Goal: Task Accomplishment & Management: Use online tool/utility

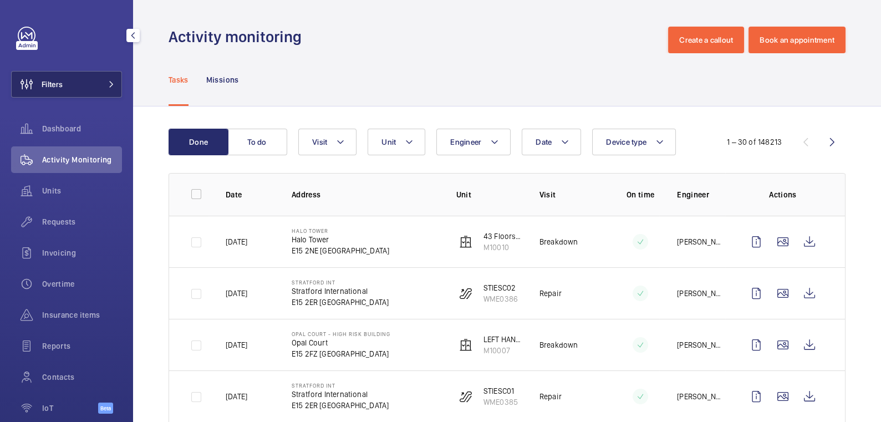
click at [74, 85] on button "Filters" at bounding box center [66, 84] width 111 height 27
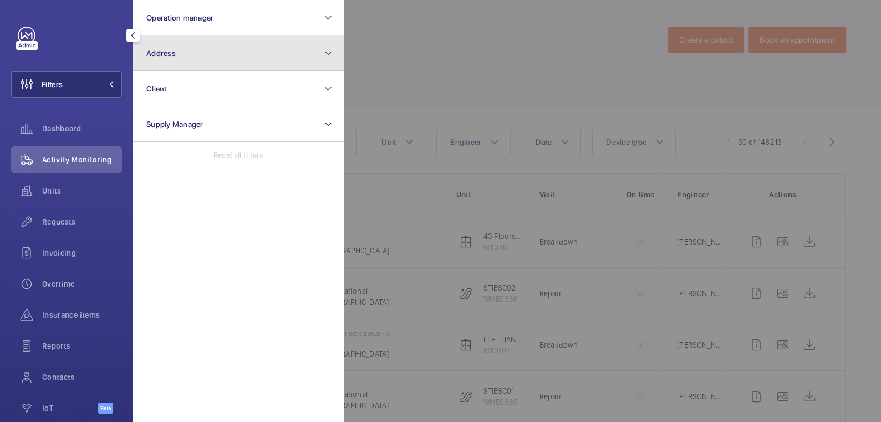
click at [192, 59] on button "Address" at bounding box center [238, 52] width 211 height 35
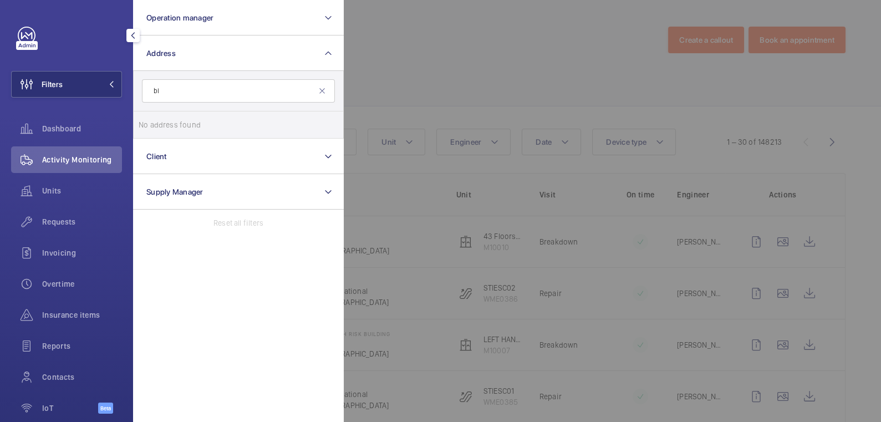
type input "b"
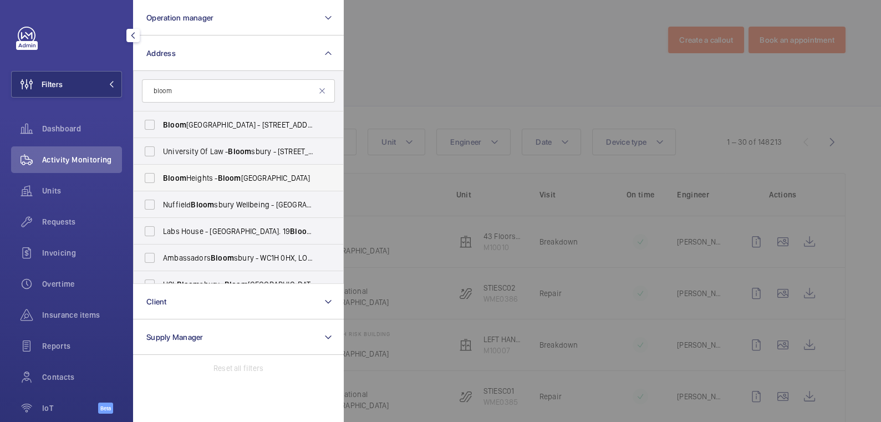
type input "bloom"
click at [205, 175] on span "[GEOGRAPHIC_DATA] - [GEOGRAPHIC_DATA]" at bounding box center [239, 177] width 152 height 11
click at [161, 175] on input "[GEOGRAPHIC_DATA] - [GEOGRAPHIC_DATA]" at bounding box center [150, 178] width 22 height 22
checkbox input "true"
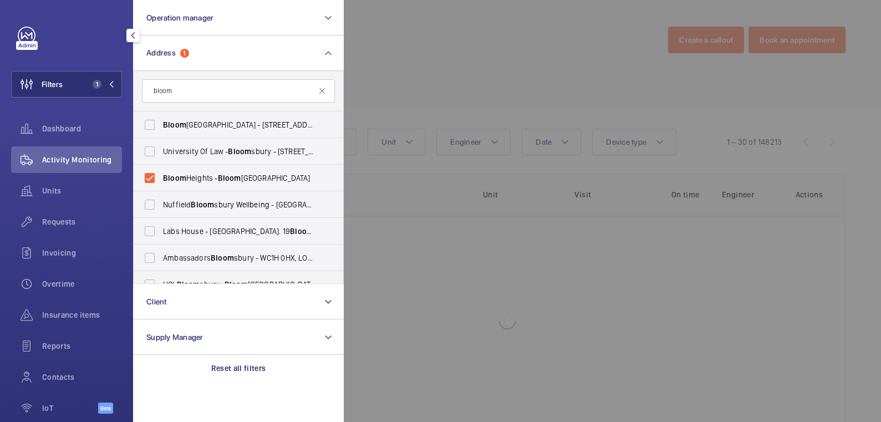
click at [447, 38] on div at bounding box center [784, 211] width 881 height 422
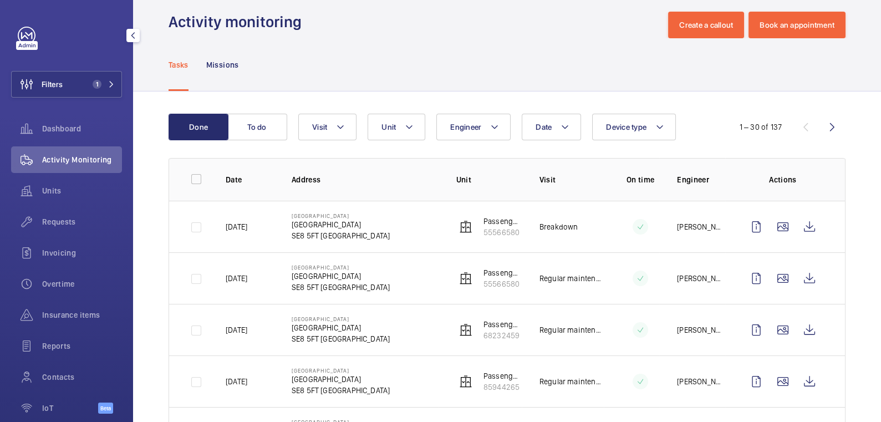
scroll to position [15, 0]
click at [555, 132] on button "Date" at bounding box center [551, 127] width 59 height 27
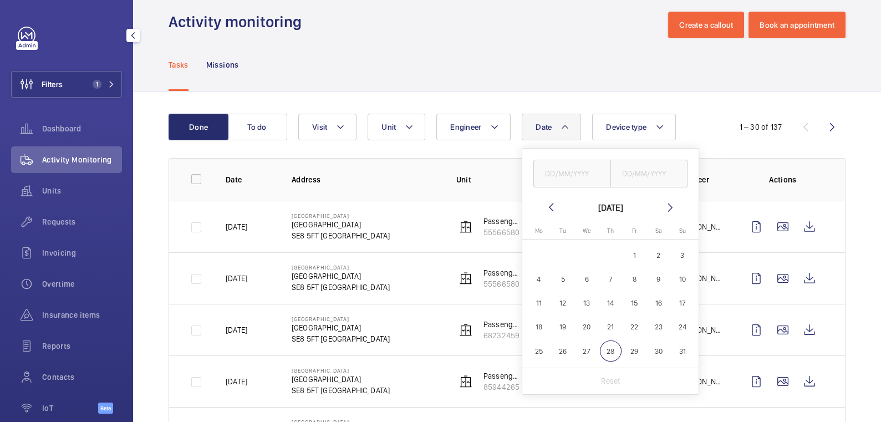
click at [584, 284] on span "6" at bounding box center [587, 279] width 22 height 22
type input "[DATE]"
click at [659, 169] on input "text" at bounding box center [649, 174] width 78 height 28
click at [585, 281] on span "6" at bounding box center [587, 279] width 22 height 22
type input "[DATE]"
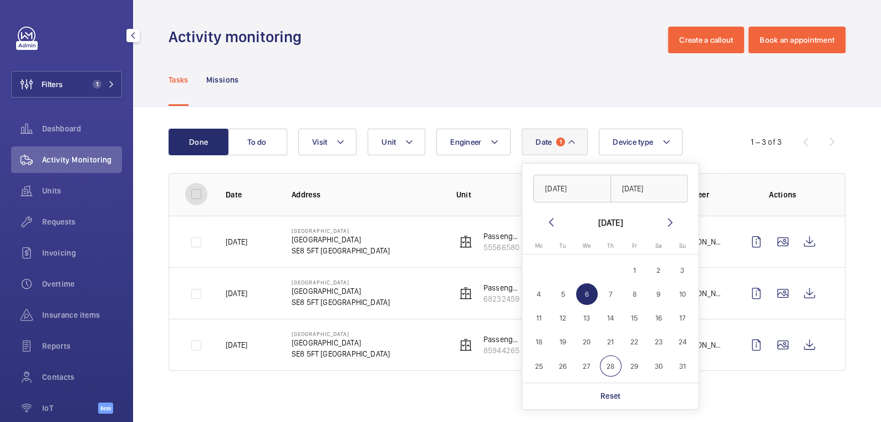
click at [196, 201] on input "checkbox" at bounding box center [196, 194] width 22 height 22
checkbox input "true"
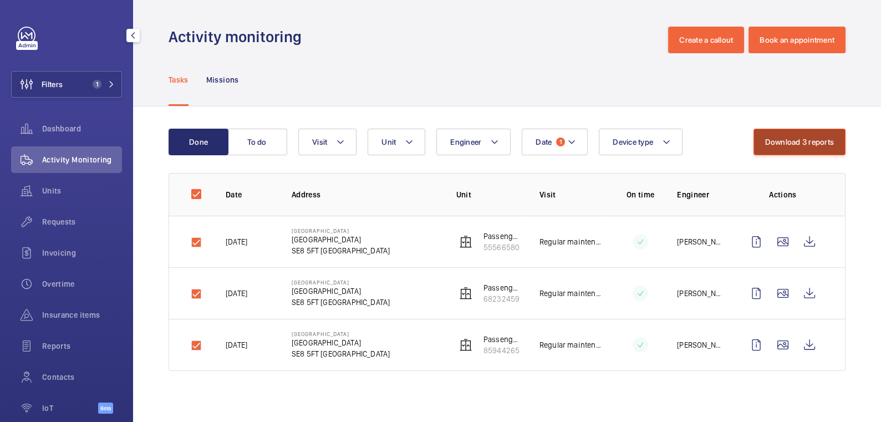
click at [785, 145] on button "Download 3 reports" at bounding box center [799, 142] width 93 height 27
click at [560, 138] on span "1" at bounding box center [560, 141] width 9 height 9
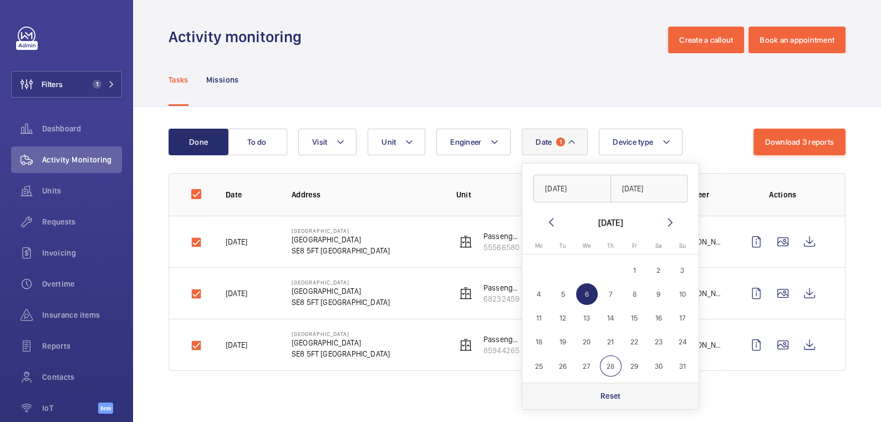
click at [618, 391] on p "Reset" at bounding box center [610, 395] width 21 height 11
checkbox input "false"
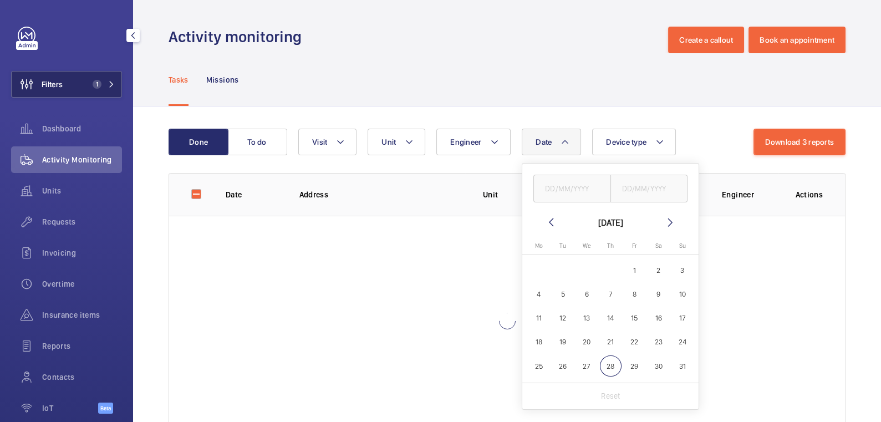
drag, startPoint x: 77, startPoint y: 85, endPoint x: 85, endPoint y: 85, distance: 7.8
click at [77, 85] on button "Filters 1" at bounding box center [66, 84] width 111 height 27
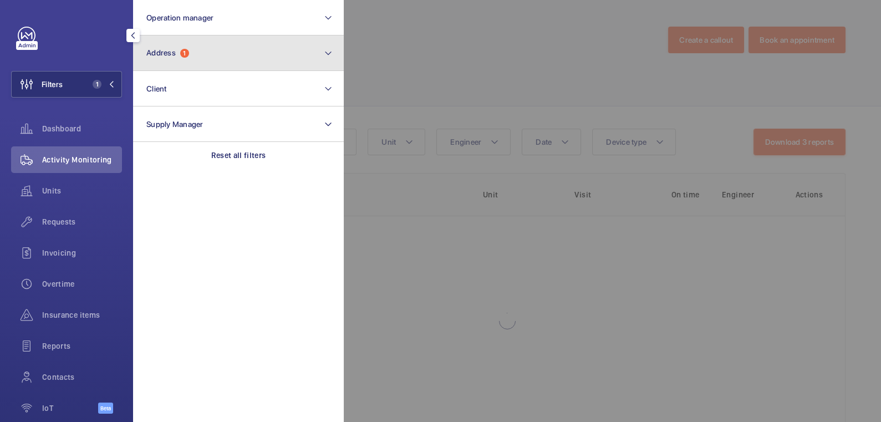
click at [201, 64] on button "Address 1" at bounding box center [238, 52] width 211 height 35
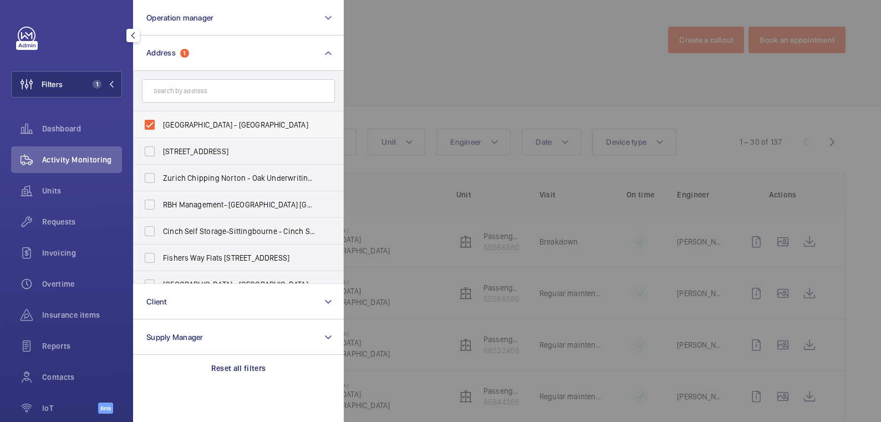
click at [176, 117] on label "[GEOGRAPHIC_DATA] - [GEOGRAPHIC_DATA]" at bounding box center [230, 124] width 193 height 27
click at [161, 117] on input "[GEOGRAPHIC_DATA] - [GEOGRAPHIC_DATA]" at bounding box center [150, 125] width 22 height 22
checkbox input "false"
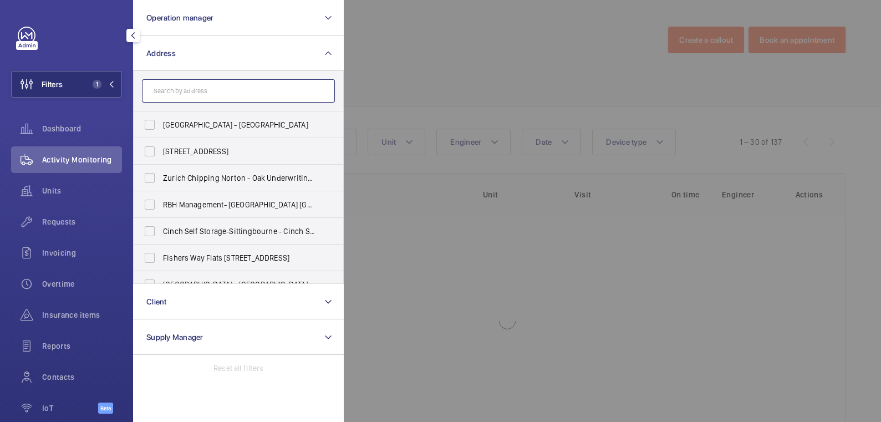
click at [190, 97] on input "text" at bounding box center [238, 90] width 193 height 23
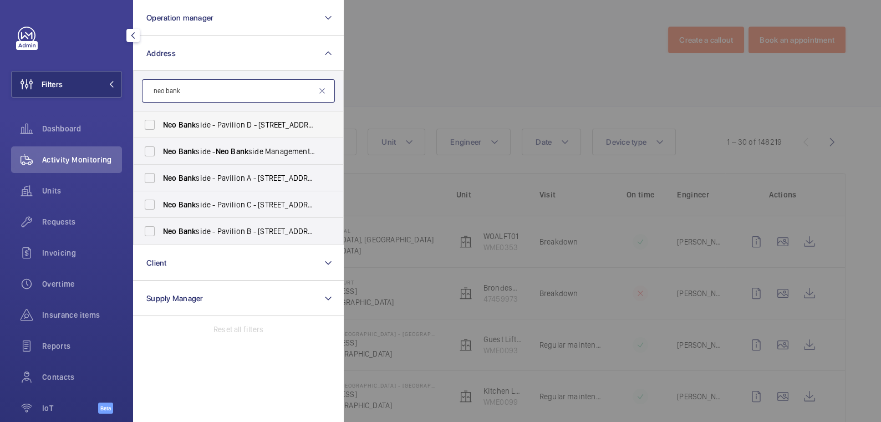
type input "neo bank"
click at [216, 124] on span "Neo Bank side - Pavilion D - [STREET_ADDRESS][PERSON_NAME]" at bounding box center [239, 124] width 152 height 11
click at [161, 124] on input "Neo Bank side - Pavilion D - [STREET_ADDRESS][PERSON_NAME]" at bounding box center [150, 125] width 22 height 22
checkbox input "true"
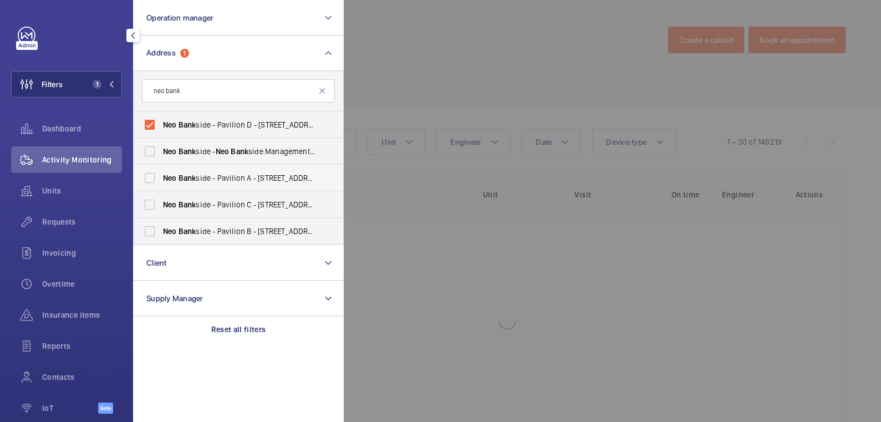
click at [206, 176] on span "Neo Bank side - Pavilion A - [STREET_ADDRESS]" at bounding box center [239, 177] width 152 height 11
click at [161, 176] on input "Neo Bank side - Pavilion A - [STREET_ADDRESS]" at bounding box center [150, 178] width 22 height 22
checkbox input "true"
click at [210, 201] on span "Neo Bank side - Pavilion C - [STREET_ADDRESS]" at bounding box center [239, 204] width 152 height 11
click at [161, 201] on input "Neo Bank side - Pavilion C - [STREET_ADDRESS]" at bounding box center [150, 204] width 22 height 22
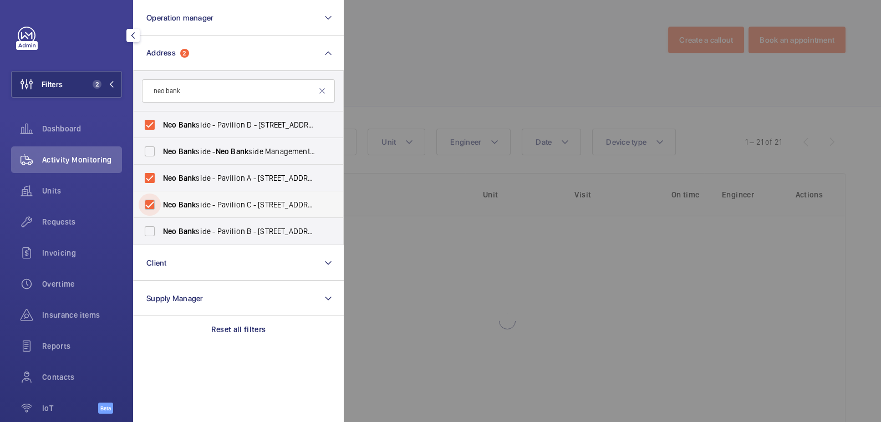
checkbox input "true"
click at [209, 224] on label "Neo Bank side - Pavilion B - [STREET_ADDRESS]" at bounding box center [230, 231] width 193 height 27
click at [161, 224] on input "Neo Bank side - Pavilion B - [STREET_ADDRESS]" at bounding box center [150, 231] width 22 height 22
checkbox input "true"
click at [203, 144] on label "Neo Bank side - Neo Bank side Management, [GEOGRAPHIC_DATA] SE1 9RE" at bounding box center [230, 151] width 193 height 27
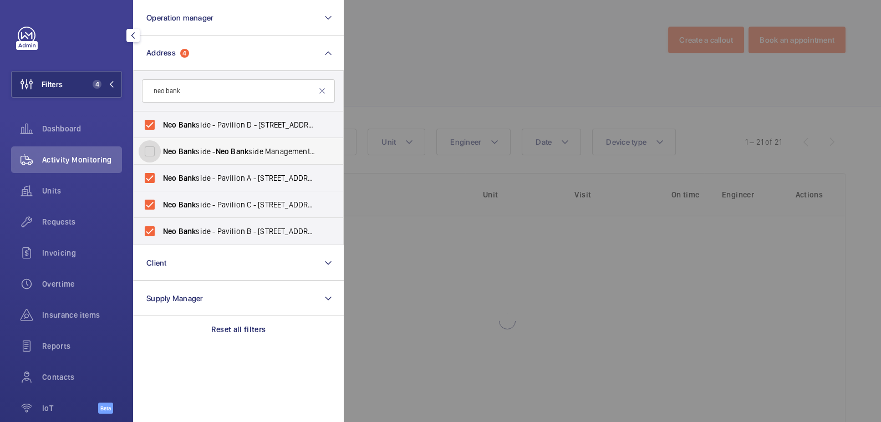
click at [161, 144] on input "Neo Bank side - Neo Bank side Management, [GEOGRAPHIC_DATA] SE1 9RE" at bounding box center [150, 151] width 22 height 22
checkbox input "true"
click at [447, 76] on div at bounding box center [784, 211] width 881 height 422
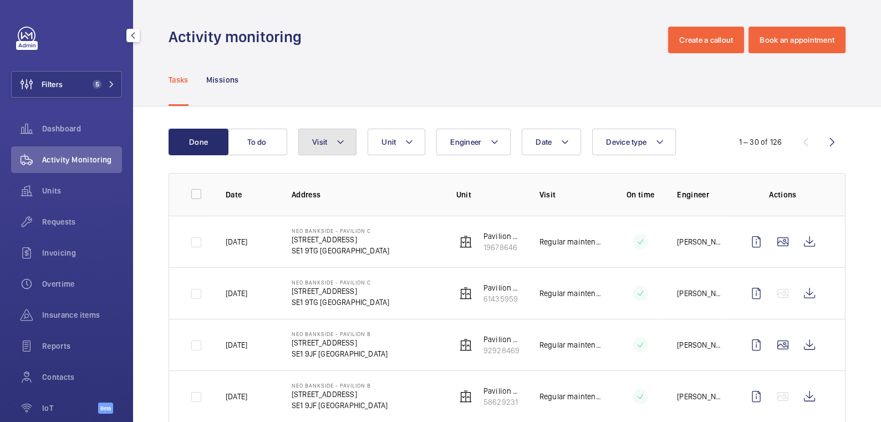
click at [326, 140] on span "Visit" at bounding box center [319, 141] width 15 height 9
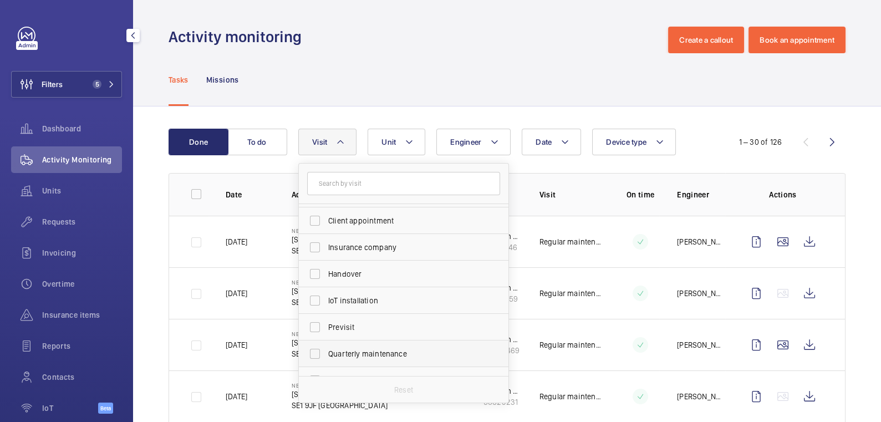
scroll to position [116, 0]
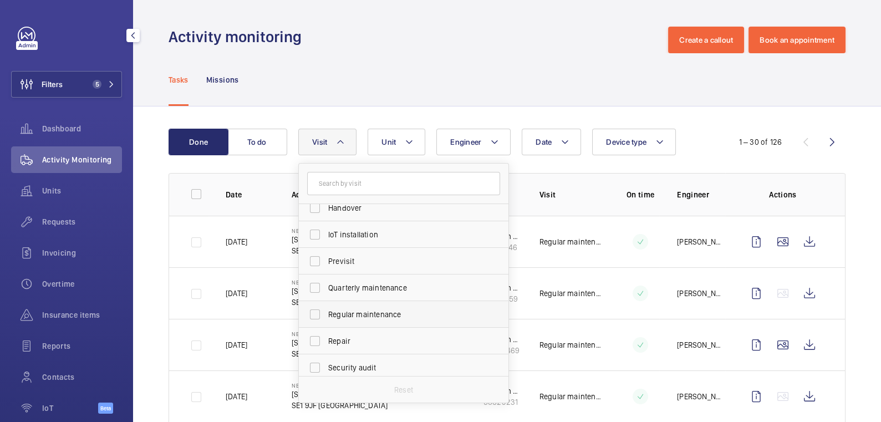
click at [376, 309] on span "Regular maintenance" at bounding box center [404, 314] width 152 height 11
click at [326, 308] on input "Regular maintenance" at bounding box center [315, 314] width 22 height 22
checkbox input "true"
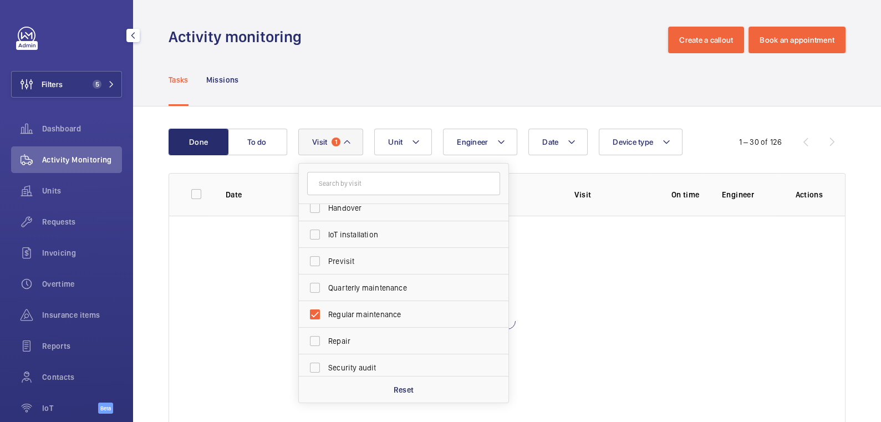
click at [467, 85] on div "Tasks Missions" at bounding box center [506, 79] width 677 height 53
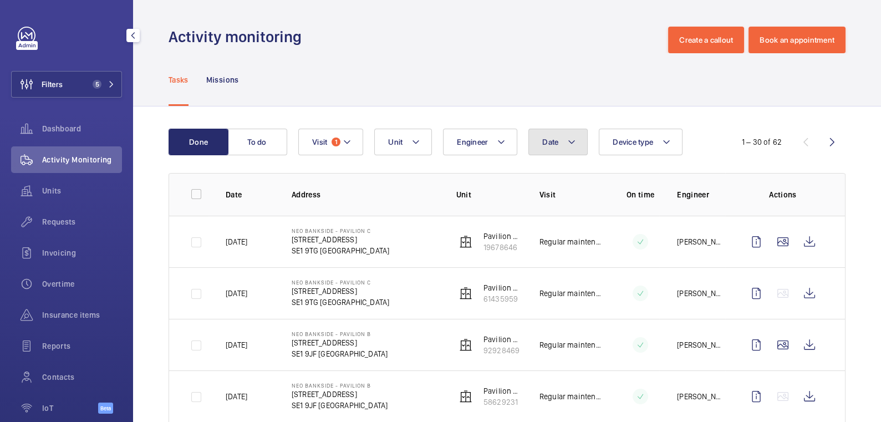
click at [562, 143] on button "Date" at bounding box center [557, 142] width 59 height 27
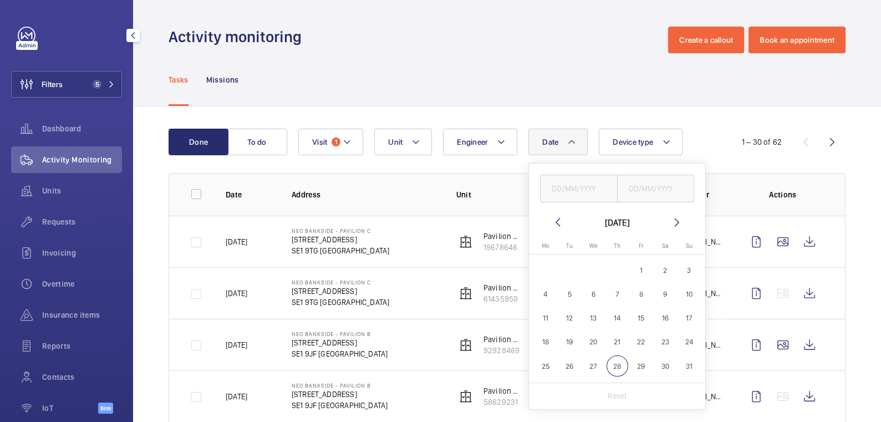
click at [596, 296] on span "6" at bounding box center [593, 294] width 22 height 22
type input "[DATE]"
click at [656, 196] on input "text" at bounding box center [656, 189] width 78 height 28
click at [574, 343] on span "19" at bounding box center [570, 342] width 22 height 22
type input "[DATE]"
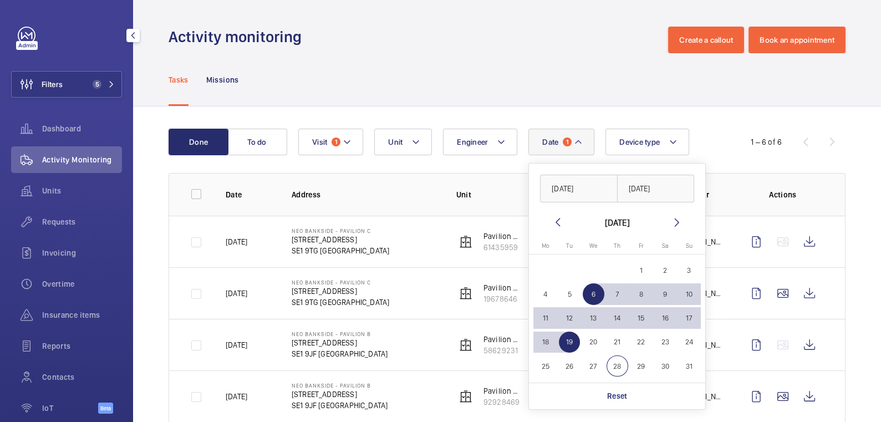
click at [606, 54] on div "Tasks Missions" at bounding box center [506, 79] width 677 height 53
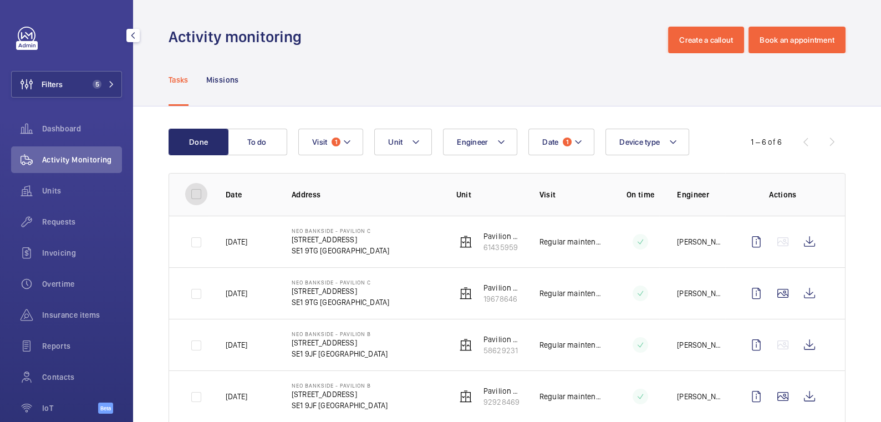
click at [200, 195] on input "checkbox" at bounding box center [196, 194] width 22 height 22
checkbox input "true"
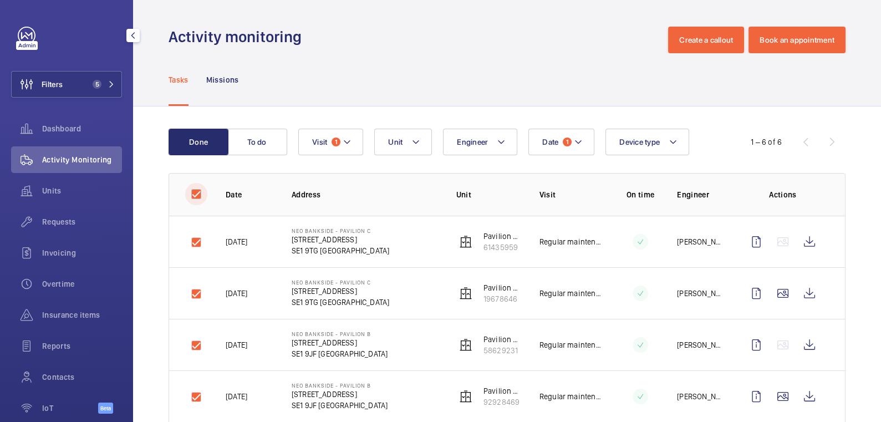
checkbox input "true"
click at [778, 149] on button "Download 6 reports" at bounding box center [799, 142] width 93 height 27
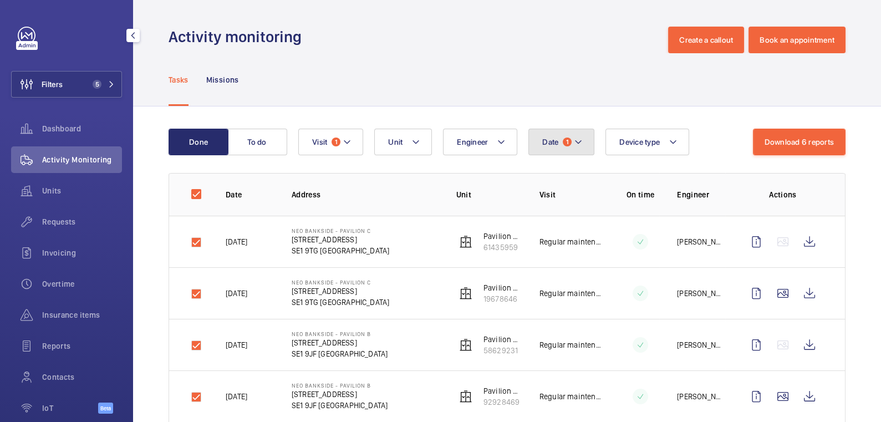
click at [557, 146] on button "Date 1" at bounding box center [561, 142] width 66 height 27
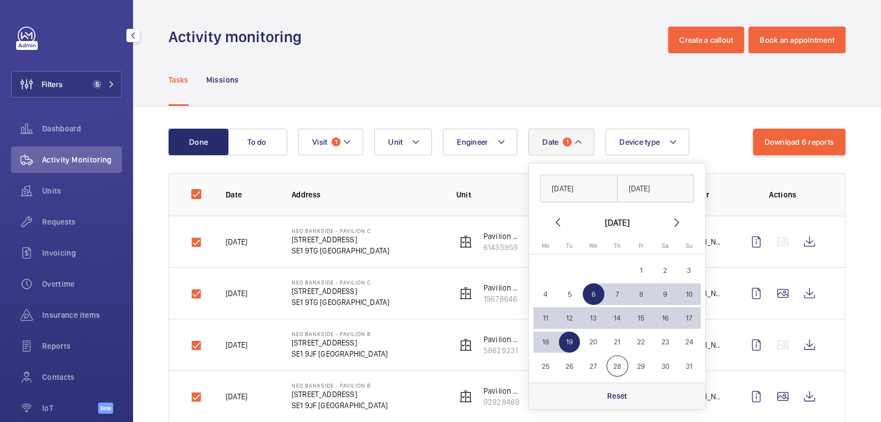
click at [635, 404] on div "Reset" at bounding box center [617, 395] width 176 height 27
checkbox input "false"
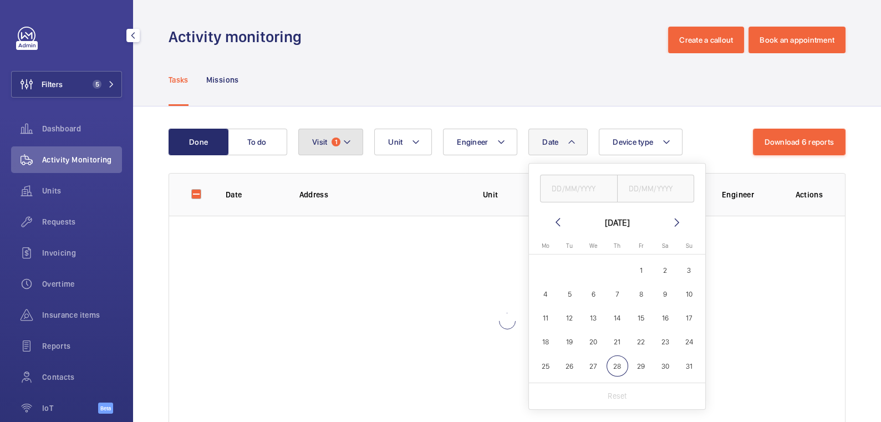
click at [347, 140] on mat-icon at bounding box center [347, 141] width 9 height 13
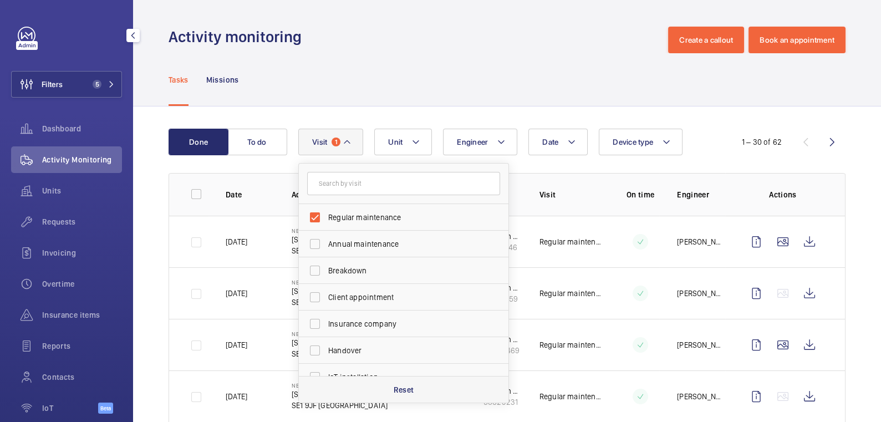
click at [417, 390] on div "Reset" at bounding box center [404, 389] width 210 height 27
checkbox input "false"
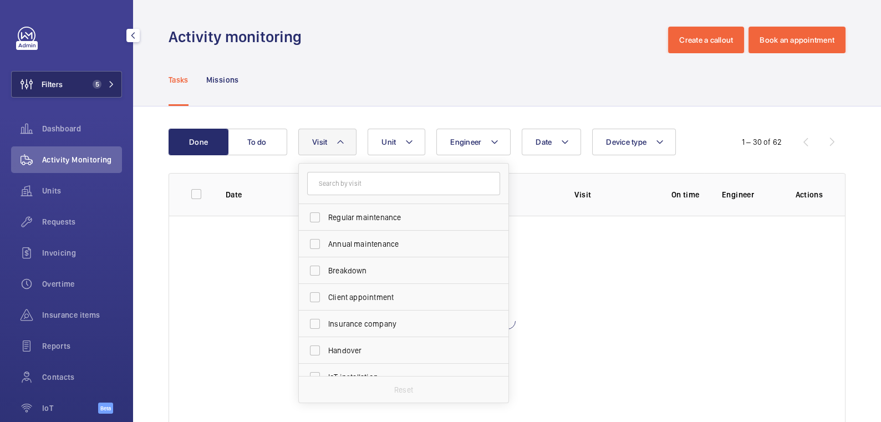
click at [61, 88] on span "Filters" at bounding box center [52, 84] width 21 height 11
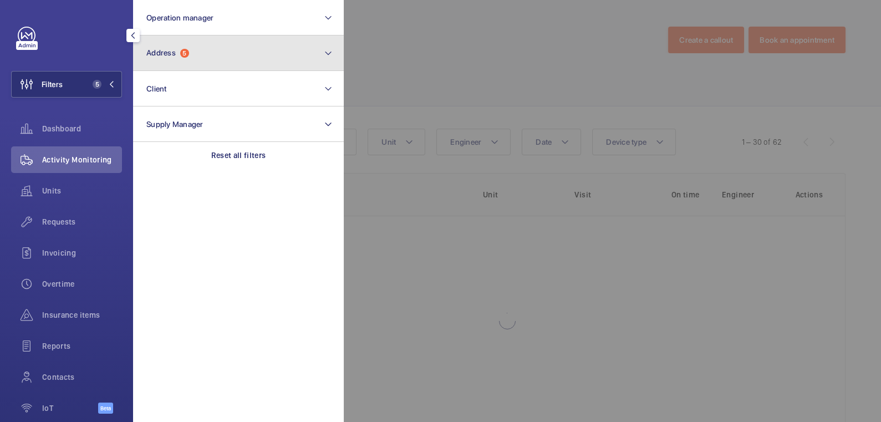
click at [215, 57] on button "Address 5" at bounding box center [238, 52] width 211 height 35
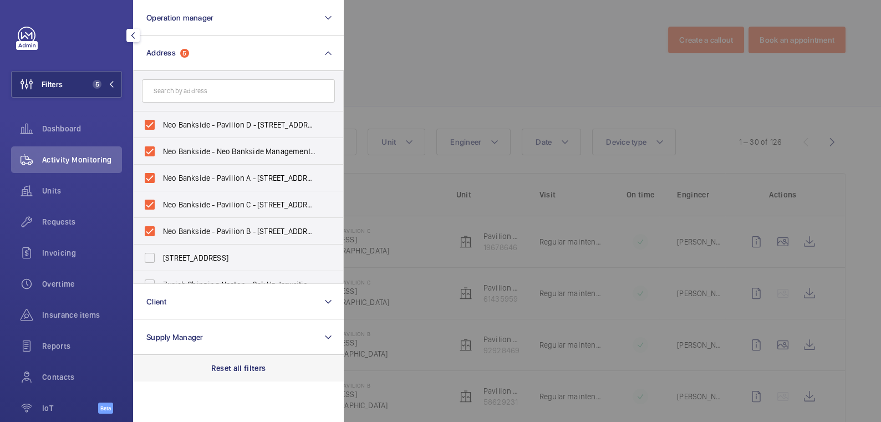
click at [258, 366] on p "Reset all filters" at bounding box center [238, 367] width 55 height 11
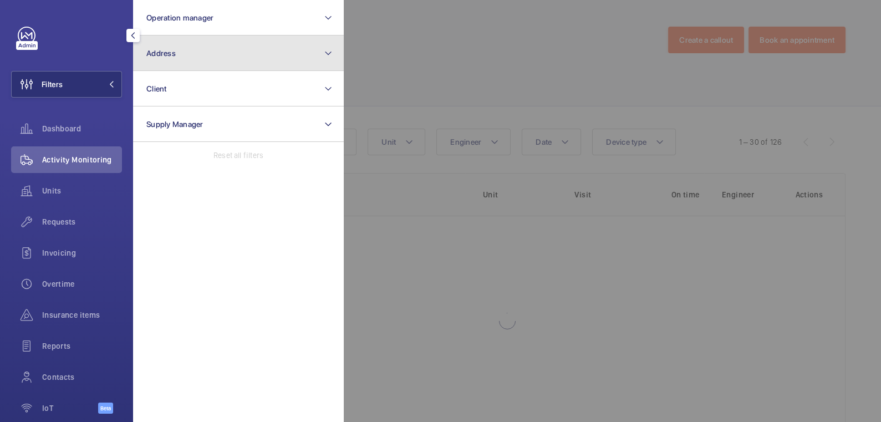
click at [188, 55] on button "Address" at bounding box center [238, 52] width 211 height 35
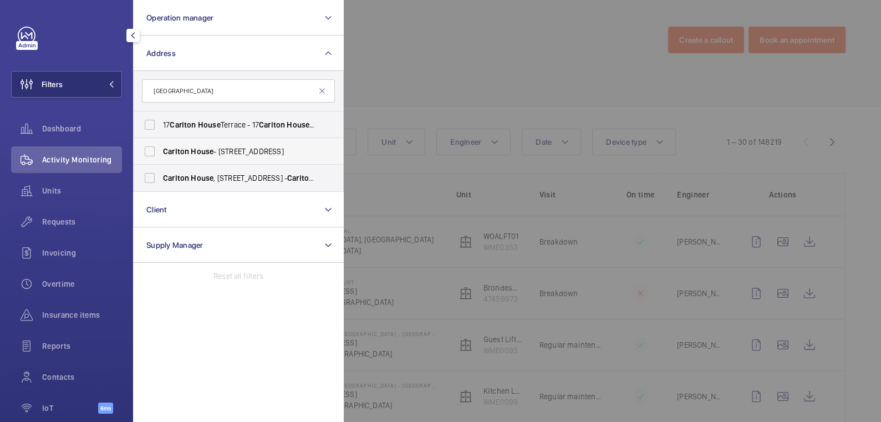
type input "[GEOGRAPHIC_DATA]"
click at [215, 154] on span "[GEOGRAPHIC_DATA] - [STREET_ADDRESS]" at bounding box center [239, 151] width 152 height 11
click at [161, 154] on input "[GEOGRAPHIC_DATA] - [STREET_ADDRESS]" at bounding box center [150, 151] width 22 height 22
checkbox input "true"
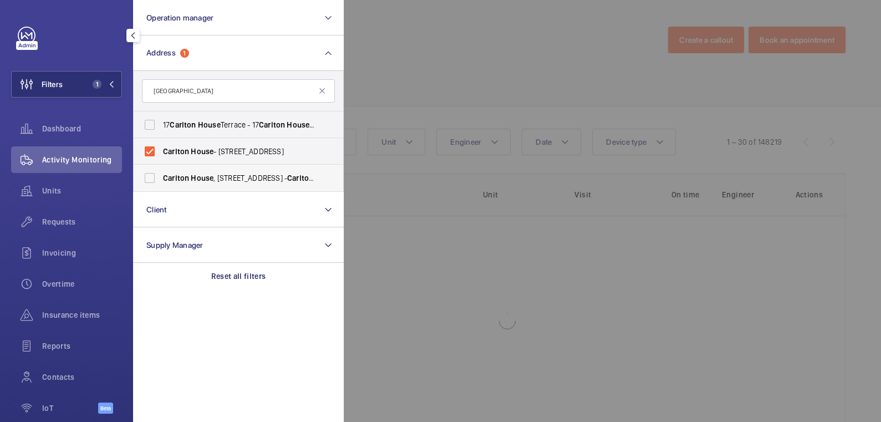
click at [202, 176] on span "House" at bounding box center [202, 177] width 23 height 9
click at [161, 176] on input "[GEOGRAPHIC_DATA] , [STREET_ADDRESS]" at bounding box center [150, 178] width 22 height 22
checkbox input "true"
click at [446, 55] on div at bounding box center [784, 211] width 881 height 422
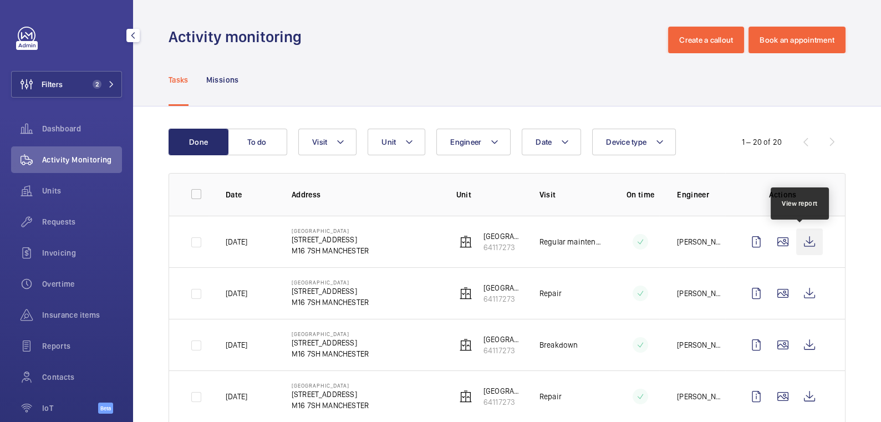
click at [800, 247] on wm-front-icon-button at bounding box center [809, 241] width 27 height 27
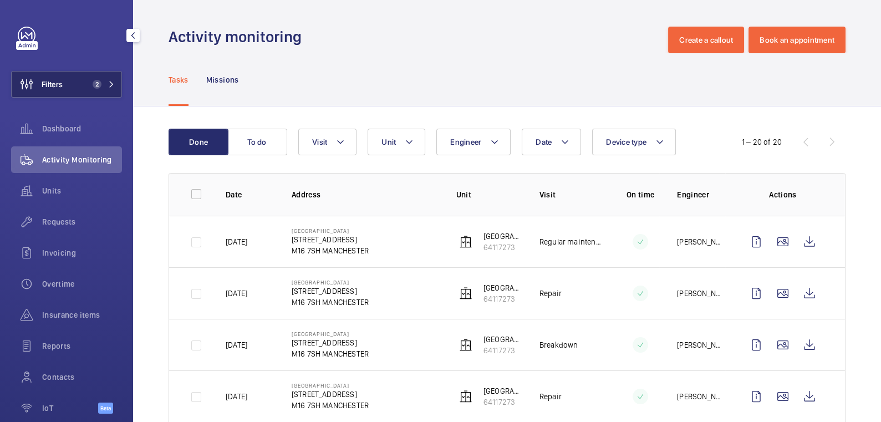
drag, startPoint x: 68, startPoint y: 88, endPoint x: 78, endPoint y: 88, distance: 10.5
click at [68, 88] on button "Filters 2" at bounding box center [66, 84] width 111 height 27
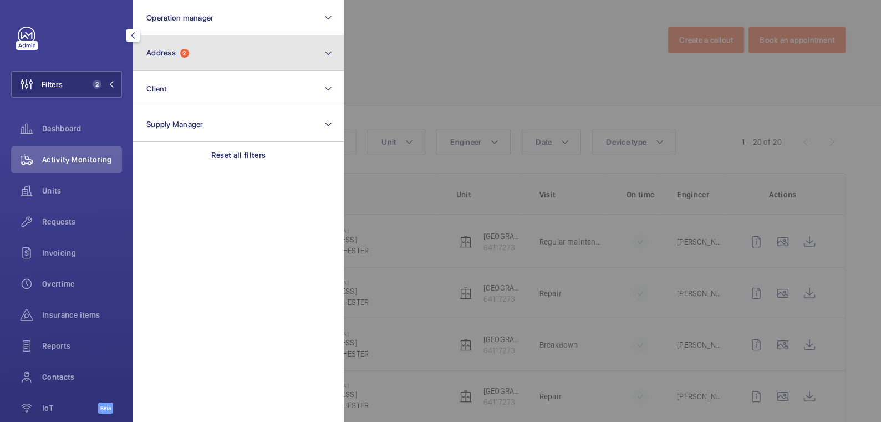
click at [223, 59] on button "Address 2" at bounding box center [238, 52] width 211 height 35
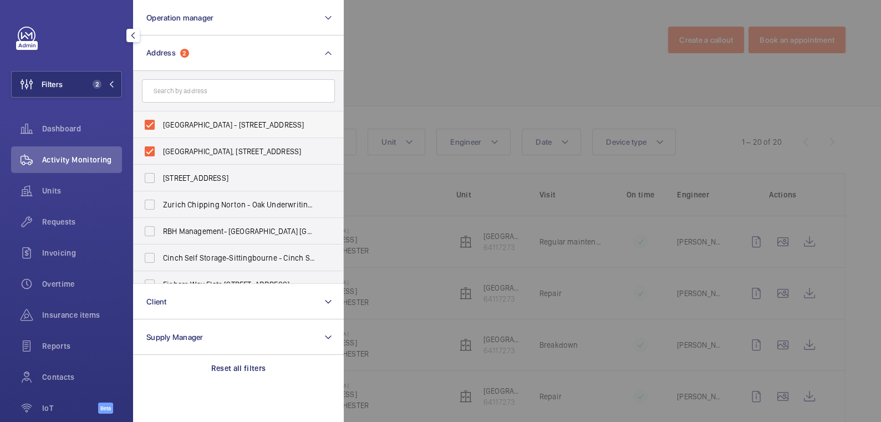
click at [181, 129] on span "[GEOGRAPHIC_DATA] - [STREET_ADDRESS]" at bounding box center [239, 124] width 152 height 11
click at [161, 129] on input "[GEOGRAPHIC_DATA] - [STREET_ADDRESS]" at bounding box center [150, 125] width 22 height 22
checkbox input "false"
drag, startPoint x: 180, startPoint y: 151, endPoint x: 184, endPoint y: 146, distance: 6.3
click at [180, 151] on span "[GEOGRAPHIC_DATA], [STREET_ADDRESS]" at bounding box center [239, 151] width 152 height 11
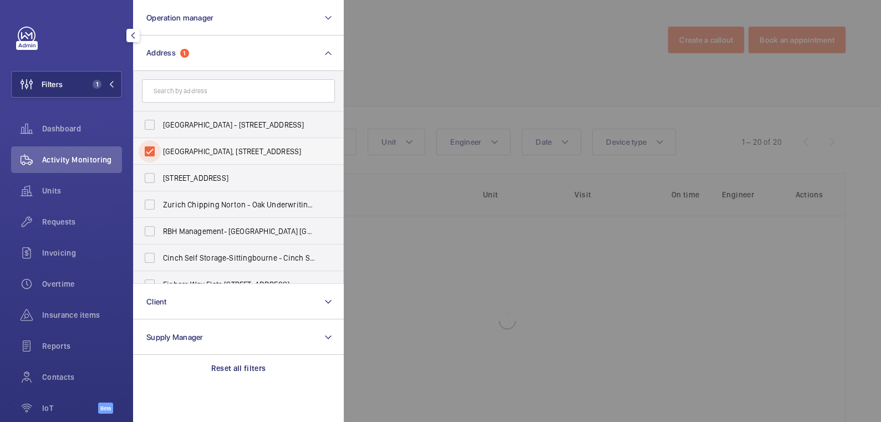
click at [161, 151] on input "[GEOGRAPHIC_DATA], [STREET_ADDRESS]" at bounding box center [150, 151] width 22 height 22
checkbox input "false"
click at [196, 93] on input "text" at bounding box center [238, 90] width 193 height 23
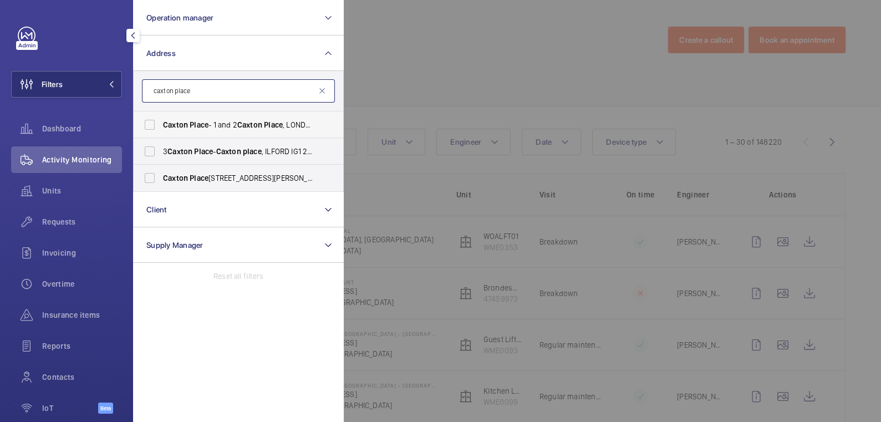
type input "caxton place"
click at [225, 124] on span "[GEOGRAPHIC_DATA] - 1 and [STREET_ADDRESS]" at bounding box center [239, 124] width 152 height 11
click at [161, 124] on input "[GEOGRAPHIC_DATA] - 1 and [STREET_ADDRESS]" at bounding box center [150, 125] width 22 height 22
checkbox input "true"
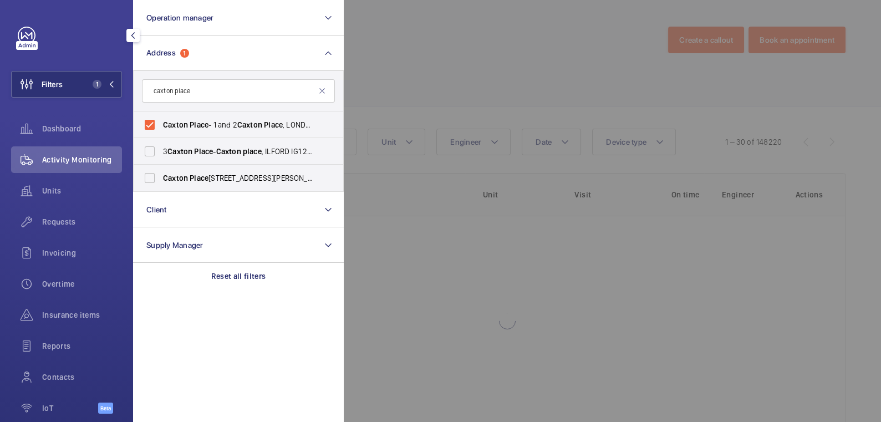
click at [454, 49] on div at bounding box center [784, 211] width 881 height 422
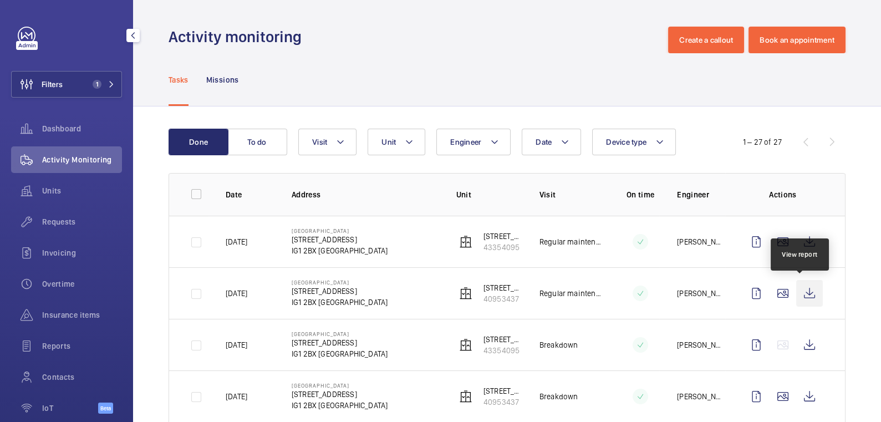
click at [804, 292] on wm-front-icon-button at bounding box center [809, 293] width 27 height 27
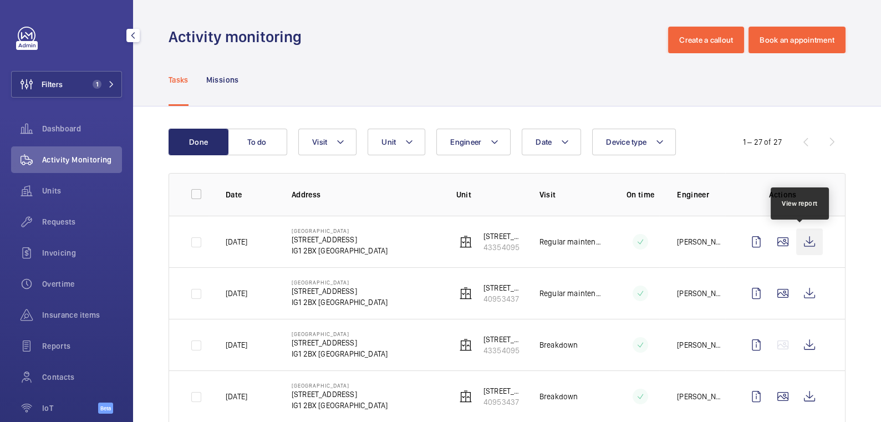
click at [797, 245] on wm-front-icon-button at bounding box center [809, 241] width 27 height 27
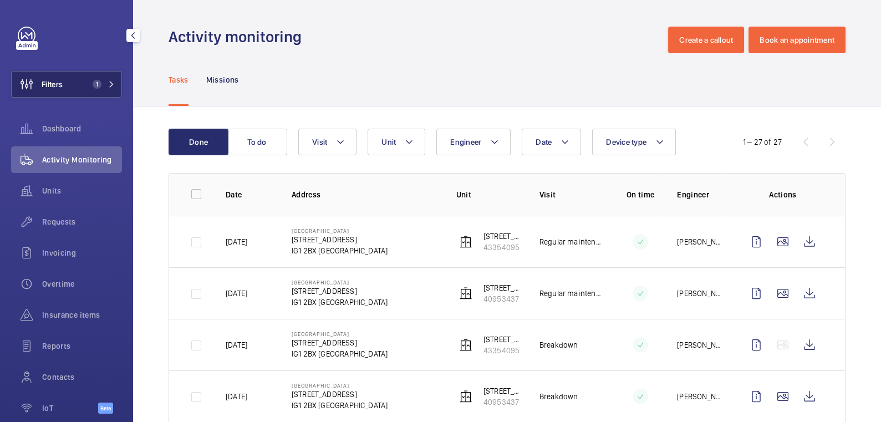
click at [75, 83] on button "Filters 1" at bounding box center [66, 84] width 111 height 27
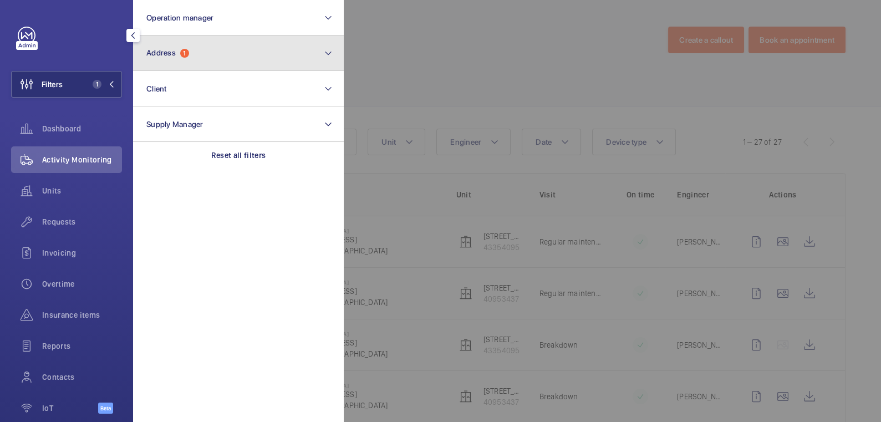
click at [198, 53] on button "Address 1" at bounding box center [238, 52] width 211 height 35
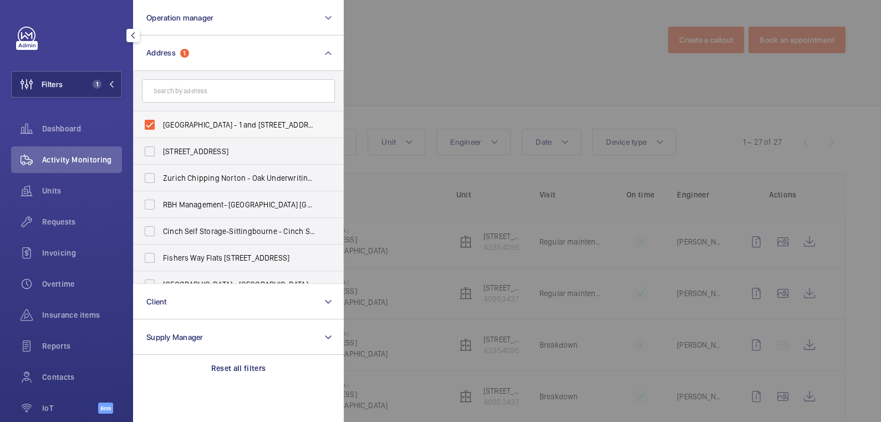
click at [174, 125] on span "[GEOGRAPHIC_DATA] - 1 and [STREET_ADDRESS]" at bounding box center [239, 124] width 152 height 11
click at [161, 125] on input "[GEOGRAPHIC_DATA] - 1 and [STREET_ADDRESS]" at bounding box center [150, 125] width 22 height 22
checkbox input "false"
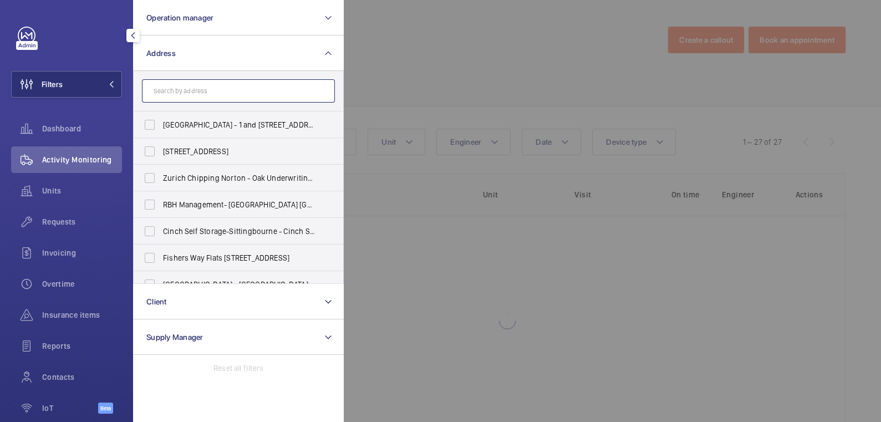
click at [185, 91] on input "text" at bounding box center [238, 90] width 193 height 23
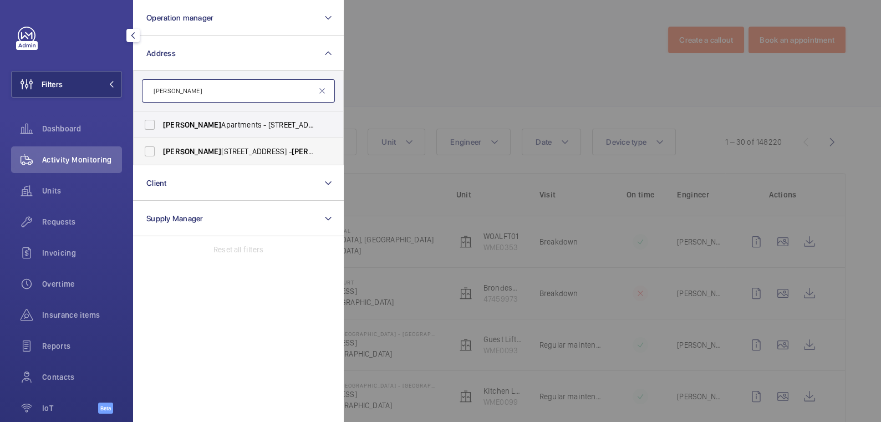
type input "[PERSON_NAME]"
drag, startPoint x: 213, startPoint y: 153, endPoint x: 217, endPoint y: 132, distance: 20.9
click at [213, 153] on span "[PERSON_NAME][STREET_ADDRESS][PERSON_NAME]" at bounding box center [239, 151] width 152 height 11
click at [161, 153] on input "[PERSON_NAME][STREET_ADDRESS][PERSON_NAME]" at bounding box center [150, 151] width 22 height 22
checkbox input "true"
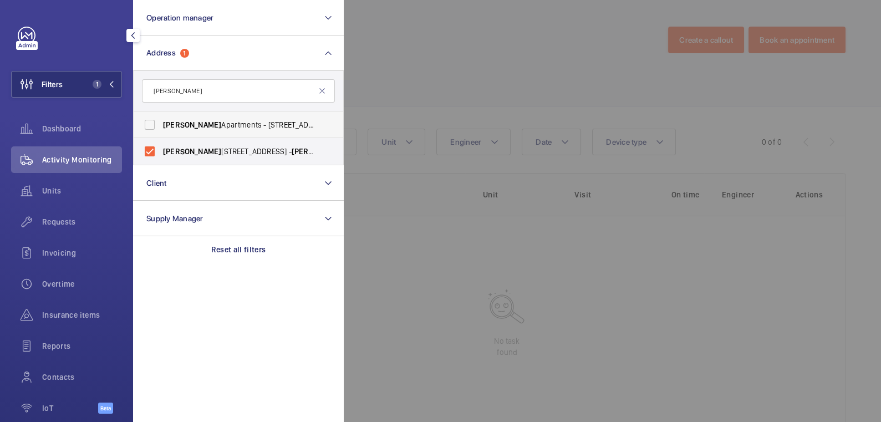
click at [218, 127] on span "[PERSON_NAME] Apartments - [STREET_ADDRESS]" at bounding box center [239, 124] width 152 height 11
click at [161, 127] on input "[PERSON_NAME] Apartments - [STREET_ADDRESS]" at bounding box center [150, 125] width 22 height 22
checkbox input "true"
click at [431, 52] on div at bounding box center [784, 211] width 881 height 422
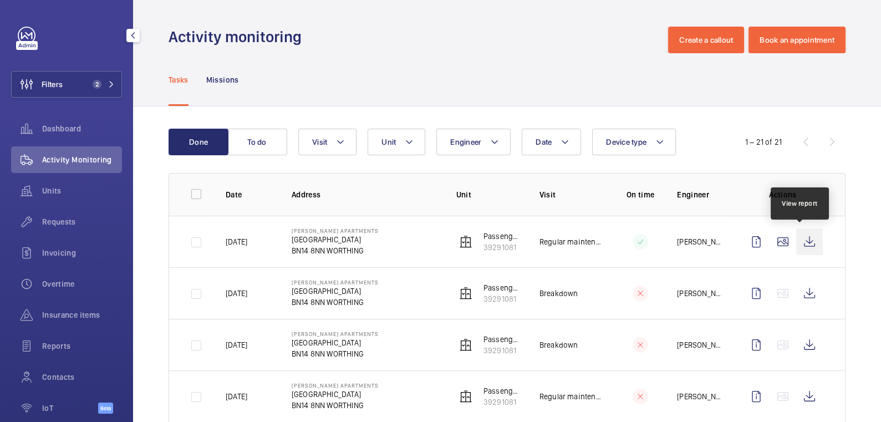
click at [800, 244] on wm-front-icon-button at bounding box center [809, 241] width 27 height 27
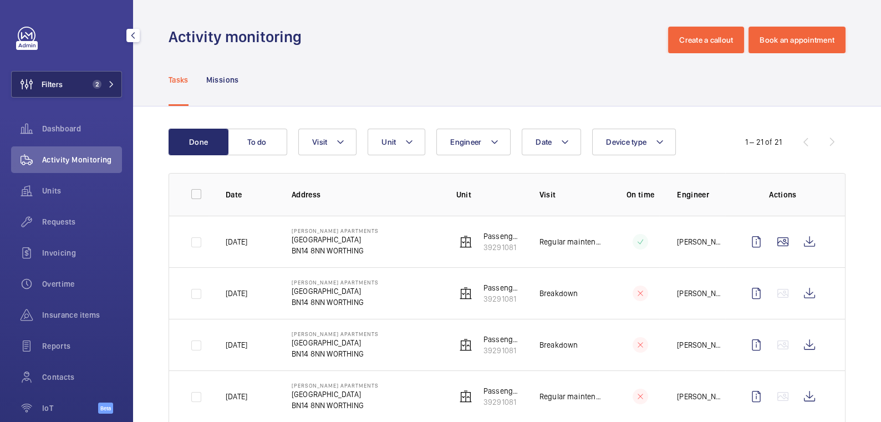
click at [72, 87] on button "Filters 2" at bounding box center [66, 84] width 111 height 27
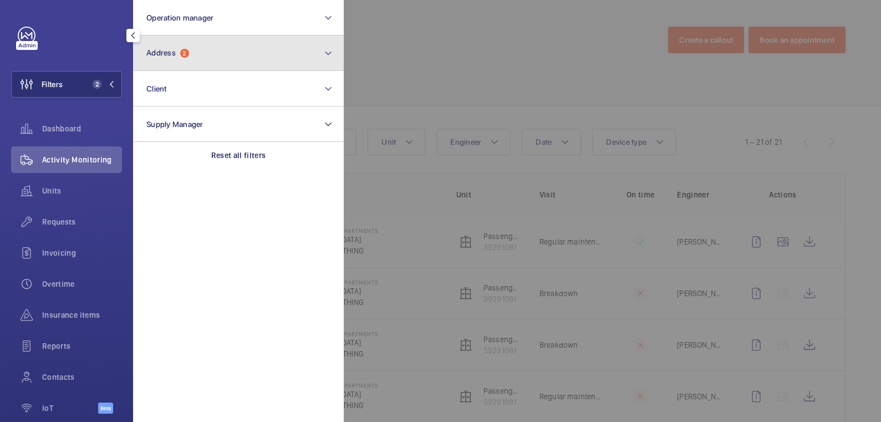
click at [171, 55] on span "Address" at bounding box center [160, 52] width 29 height 9
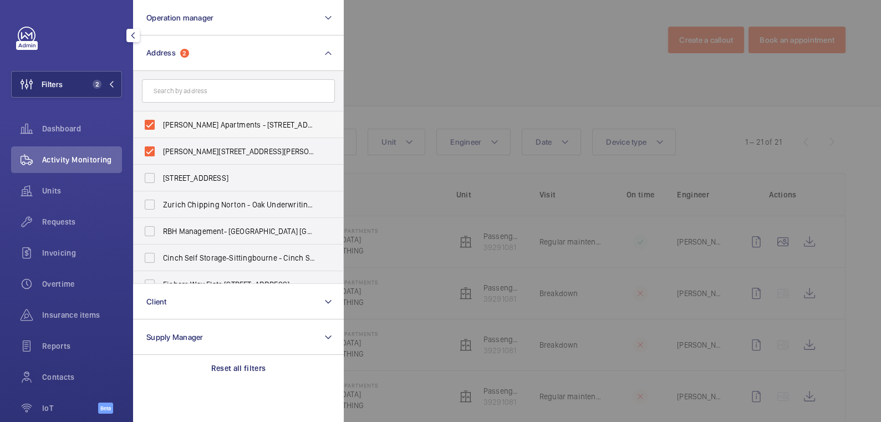
click at [180, 129] on span "[PERSON_NAME] Apartments - [STREET_ADDRESS]" at bounding box center [239, 124] width 152 height 11
click at [161, 129] on input "[PERSON_NAME] Apartments - [STREET_ADDRESS]" at bounding box center [150, 125] width 22 height 22
checkbox input "false"
drag, startPoint x: 177, startPoint y: 150, endPoint x: 188, endPoint y: 116, distance: 34.9
click at [177, 150] on span "[PERSON_NAME][STREET_ADDRESS][PERSON_NAME]" at bounding box center [239, 151] width 152 height 11
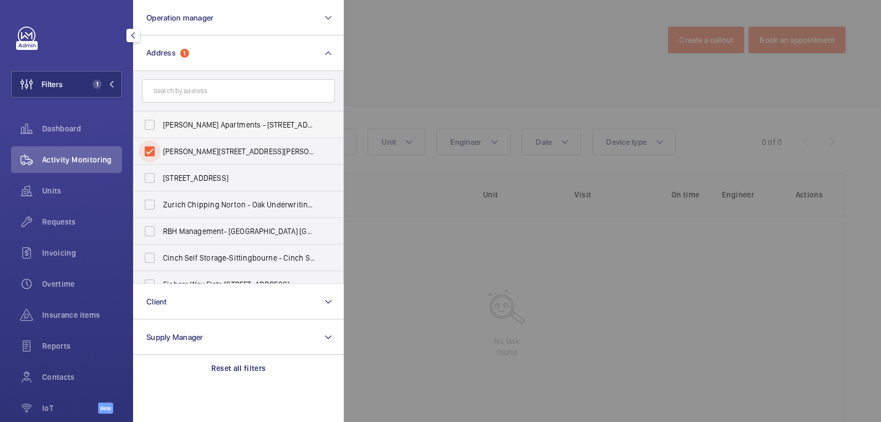
click at [161, 150] on input "[PERSON_NAME][STREET_ADDRESS][PERSON_NAME]" at bounding box center [150, 151] width 22 height 22
checkbox input "false"
click at [192, 98] on input "text" at bounding box center [238, 90] width 193 height 23
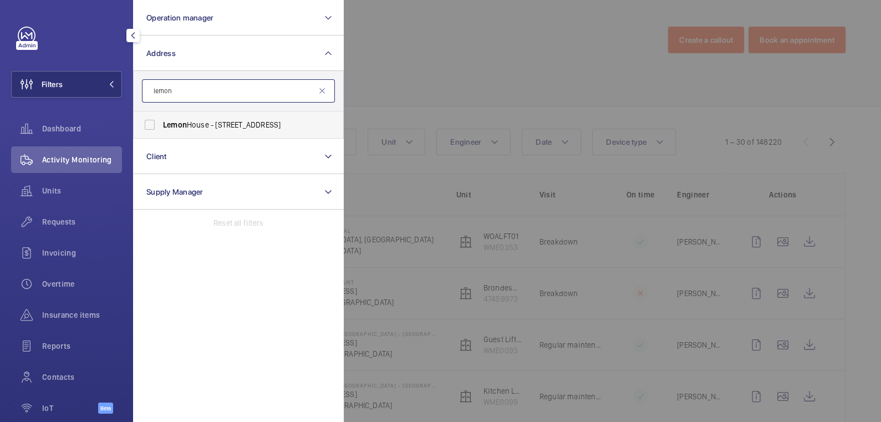
type input "lemon"
click at [216, 125] on span "[GEOGRAPHIC_DATA] - [STREET_ADDRESS]" at bounding box center [239, 124] width 152 height 11
click at [161, 125] on input "[GEOGRAPHIC_DATA] - [STREET_ADDRESS]" at bounding box center [150, 125] width 22 height 22
checkbox input "true"
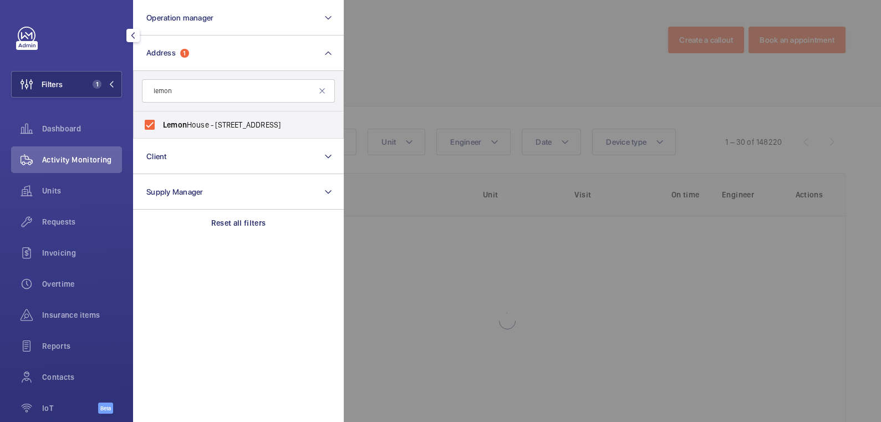
click at [540, 44] on div at bounding box center [784, 211] width 881 height 422
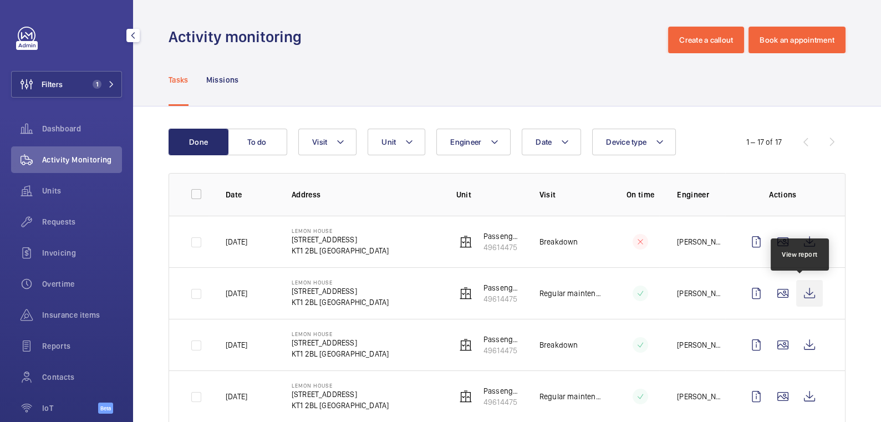
click at [804, 294] on wm-front-icon-button at bounding box center [809, 293] width 27 height 27
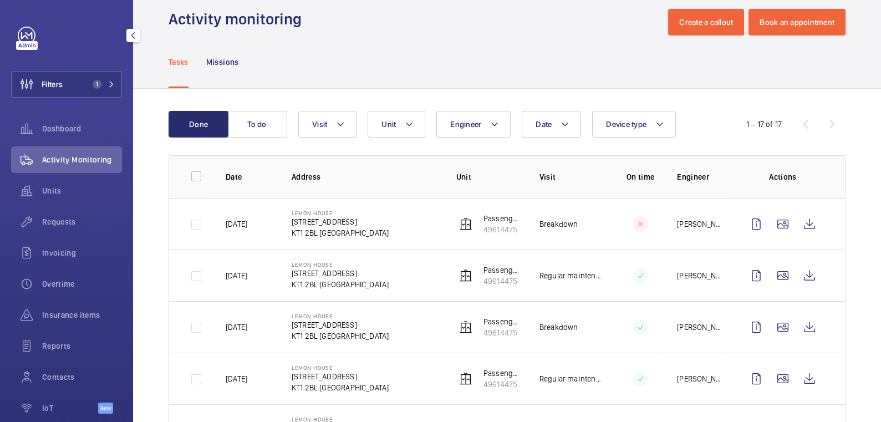
scroll to position [62, 0]
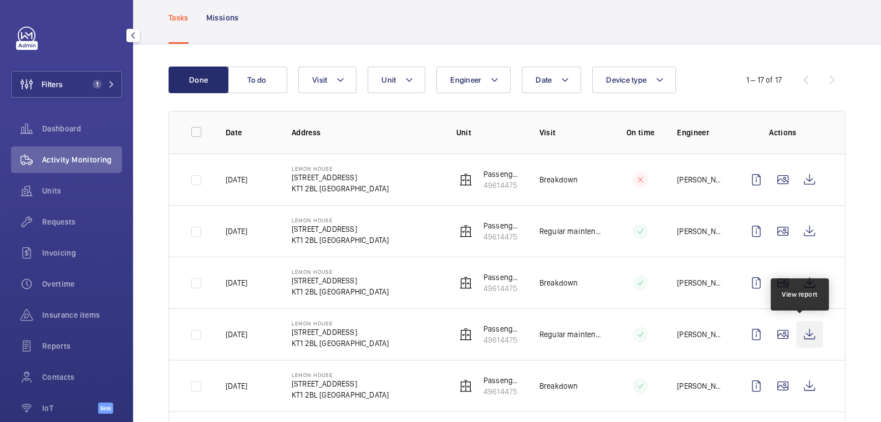
click at [803, 336] on wm-front-icon-button at bounding box center [809, 334] width 27 height 27
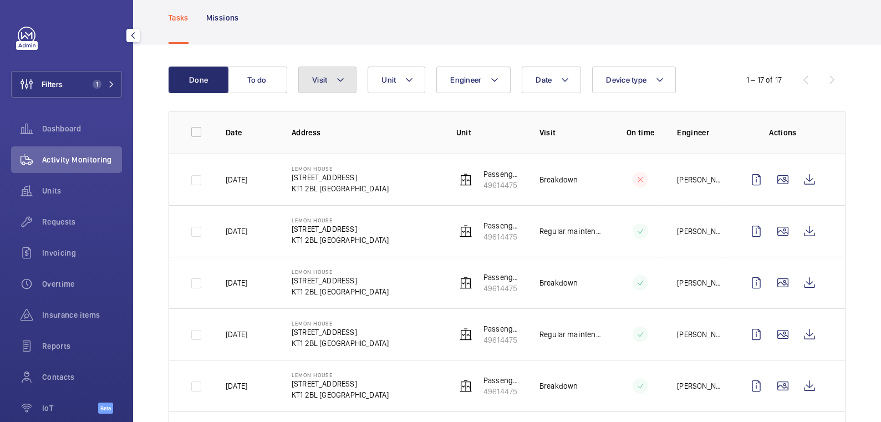
click at [324, 87] on button "Visit" at bounding box center [327, 80] width 58 height 27
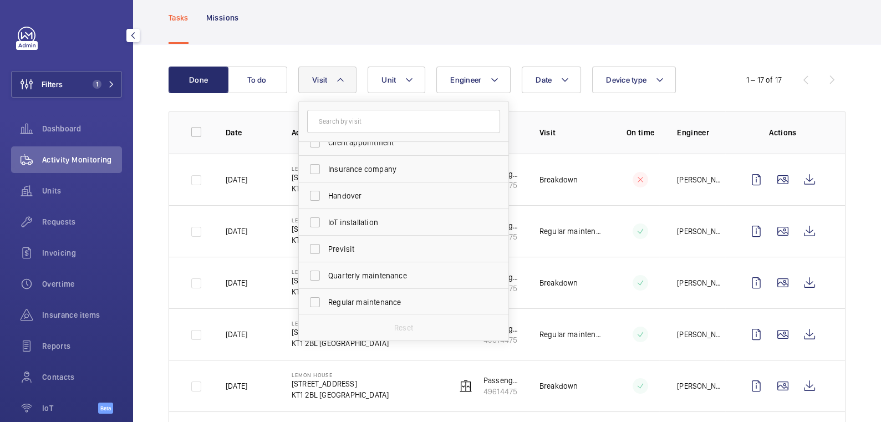
scroll to position [120, 0]
click at [382, 244] on span "Regular maintenance" at bounding box center [404, 248] width 152 height 11
click at [326, 244] on input "Regular maintenance" at bounding box center [315, 248] width 22 height 22
checkbox input "true"
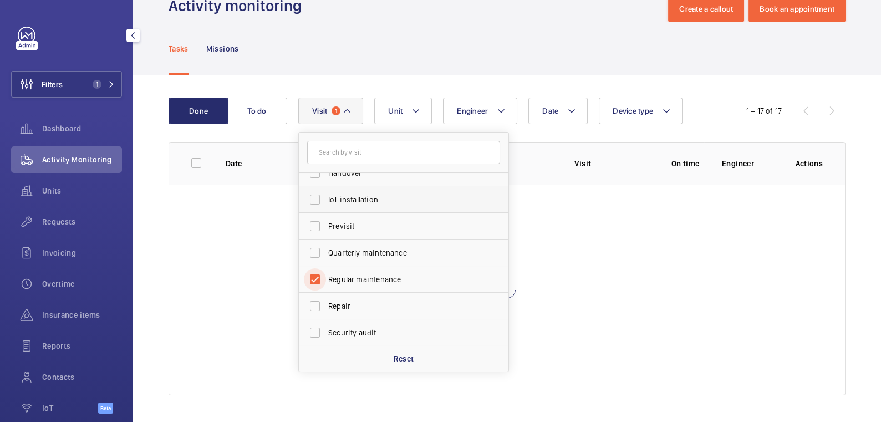
scroll to position [30, 0]
click at [573, 66] on div "Tasks Missions" at bounding box center [506, 49] width 677 height 53
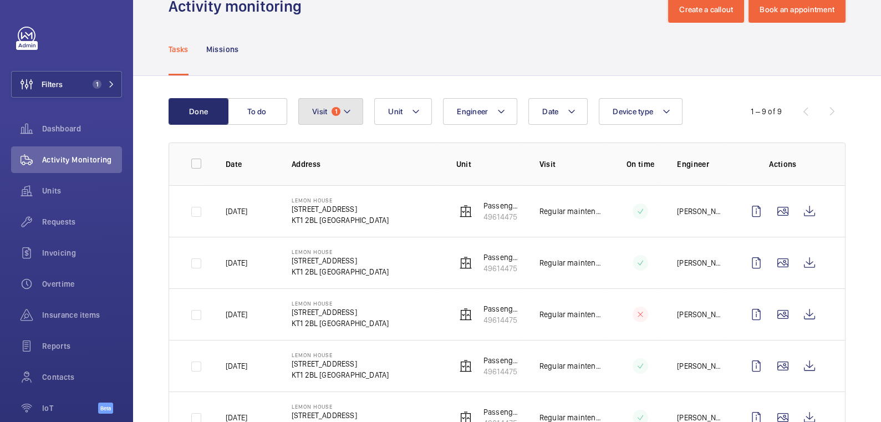
click at [327, 111] on button "Visit 1" at bounding box center [330, 111] width 65 height 27
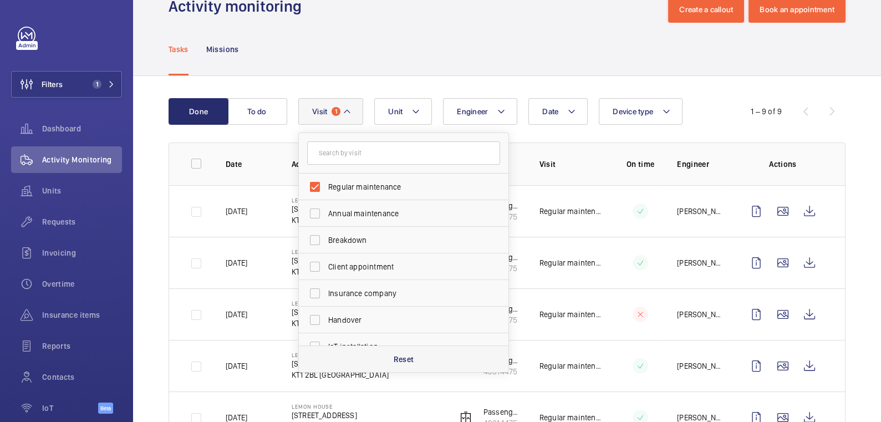
click at [413, 354] on p "Reset" at bounding box center [404, 359] width 21 height 11
checkbox input "false"
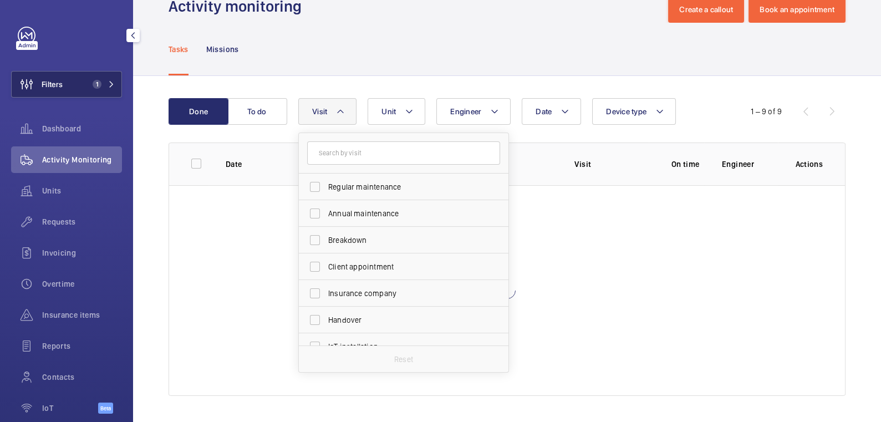
click at [73, 89] on button "Filters 1" at bounding box center [66, 84] width 111 height 27
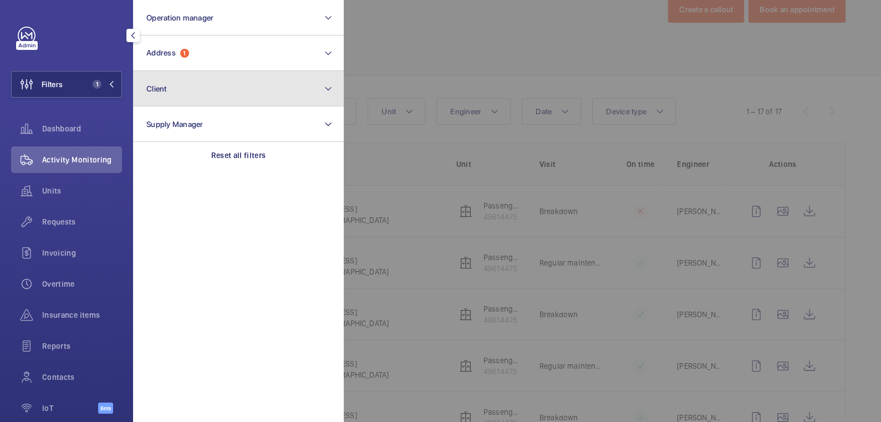
click at [214, 71] on button "Client" at bounding box center [238, 88] width 211 height 35
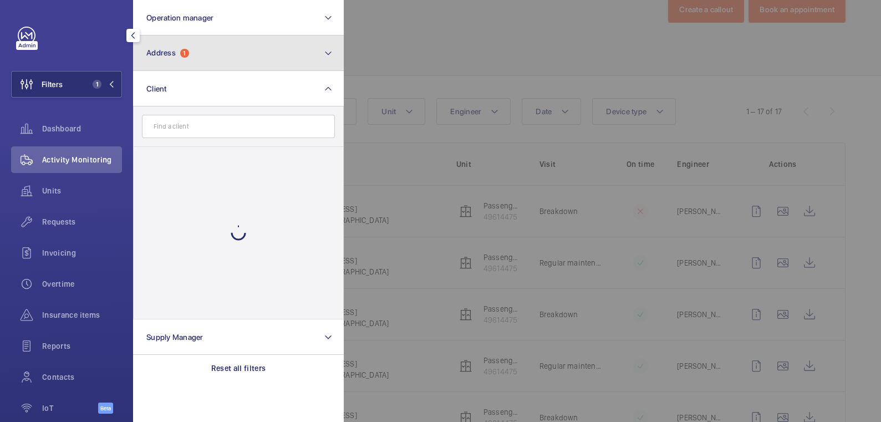
click at [217, 58] on button "Address 1" at bounding box center [238, 52] width 211 height 35
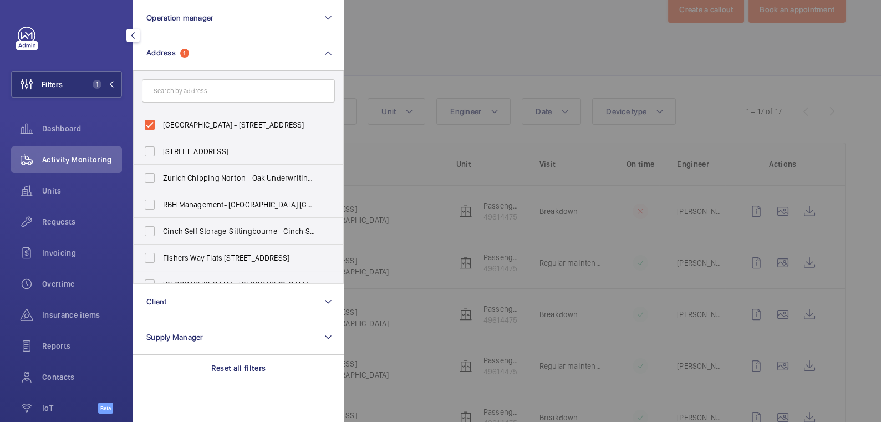
drag, startPoint x: 185, startPoint y: 127, endPoint x: 192, endPoint y: 109, distance: 18.9
click at [185, 126] on span "[GEOGRAPHIC_DATA] - [STREET_ADDRESS]" at bounding box center [239, 124] width 152 height 11
click at [161, 126] on input "[GEOGRAPHIC_DATA] - [STREET_ADDRESS]" at bounding box center [150, 125] width 22 height 22
checkbox input "false"
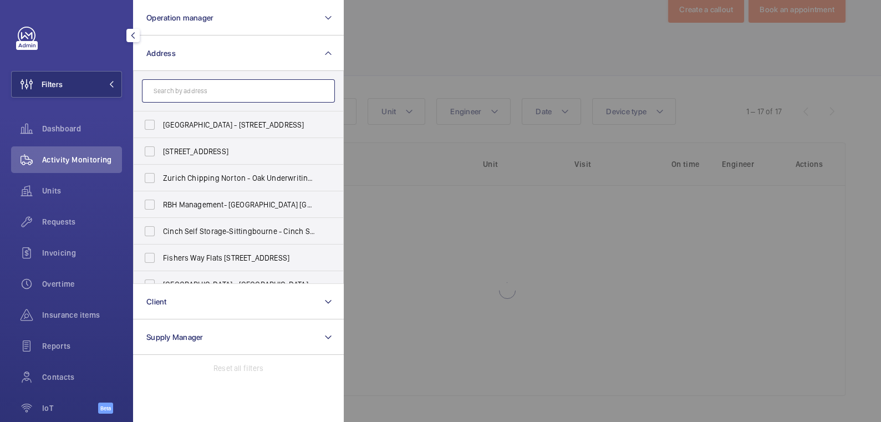
click at [198, 88] on input "text" at bounding box center [238, 90] width 193 height 23
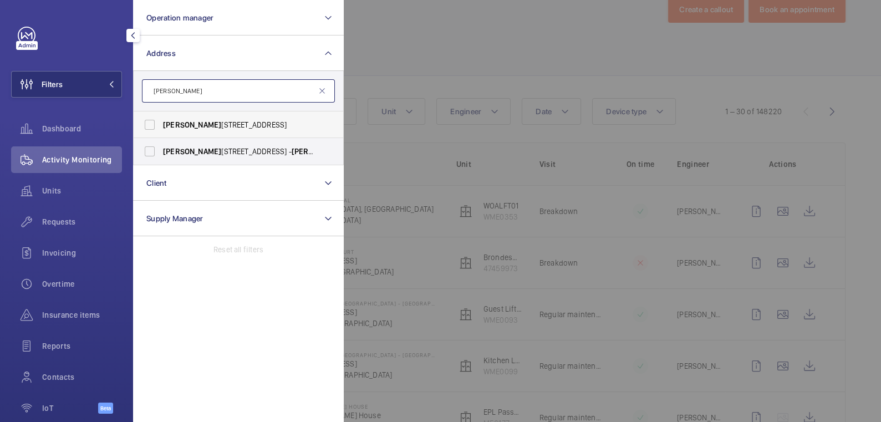
type input "[PERSON_NAME]"
click at [196, 125] on span "[PERSON_NAME][GEOGRAPHIC_DATA] - [STREET_ADDRESS]" at bounding box center [239, 124] width 152 height 11
click at [161, 125] on input "[PERSON_NAME][GEOGRAPHIC_DATA] - [STREET_ADDRESS]" at bounding box center [150, 125] width 22 height 22
checkbox input "true"
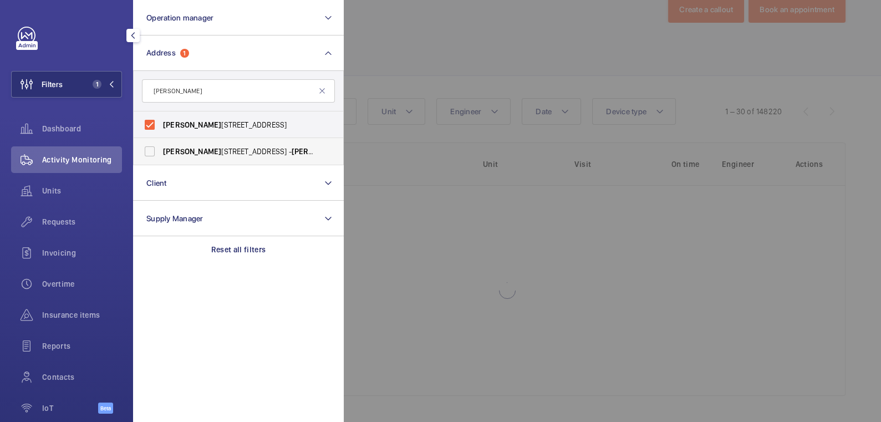
click at [188, 155] on span "[PERSON_NAME]" at bounding box center [192, 151] width 58 height 9
click at [161, 155] on input "[PERSON_NAME][STREET_ADDRESS][PERSON_NAME]" at bounding box center [150, 151] width 22 height 22
checkbox input "true"
click at [471, 55] on div at bounding box center [784, 211] width 881 height 422
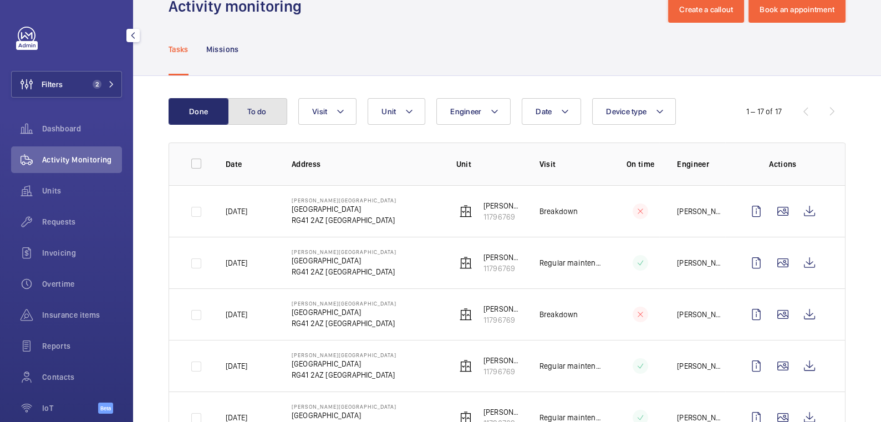
click at [272, 113] on button "To do" at bounding box center [257, 111] width 60 height 27
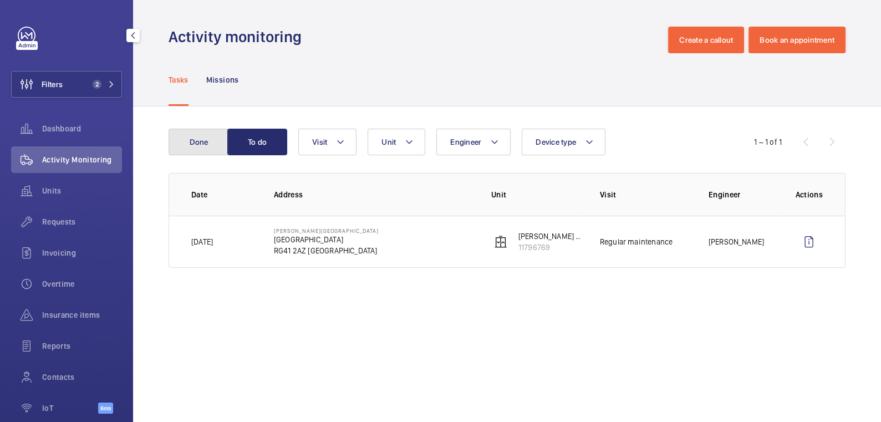
click at [203, 142] on button "Done" at bounding box center [198, 142] width 60 height 27
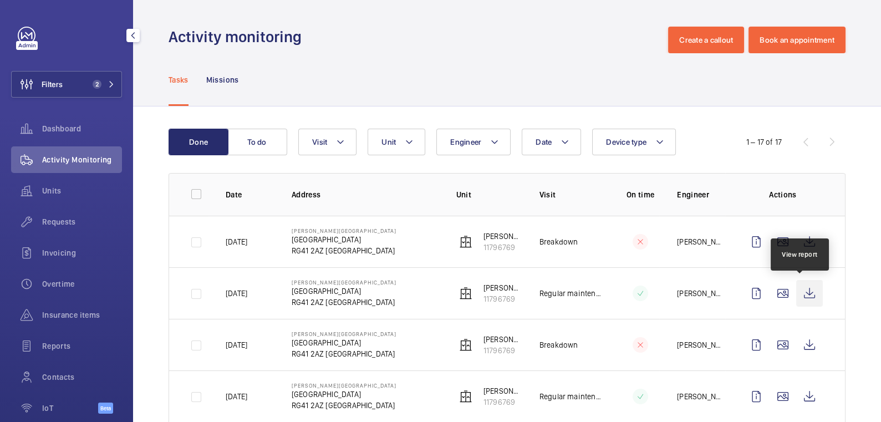
click at [797, 296] on wm-front-icon-button at bounding box center [809, 293] width 27 height 27
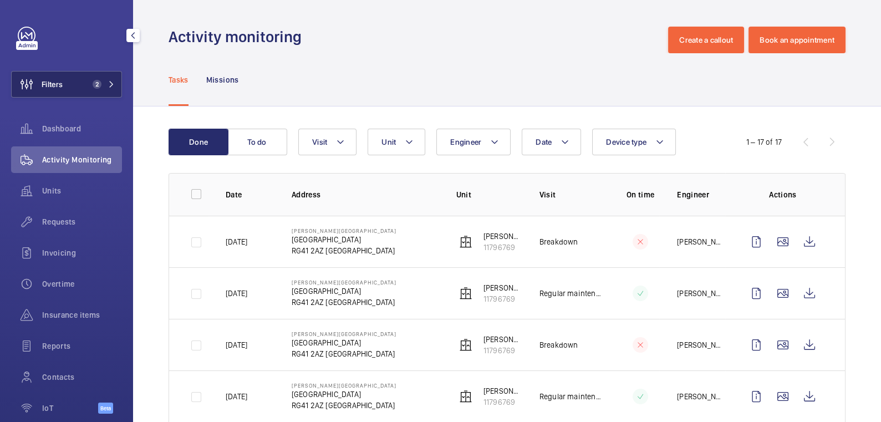
click at [78, 80] on button "Filters 2" at bounding box center [66, 84] width 111 height 27
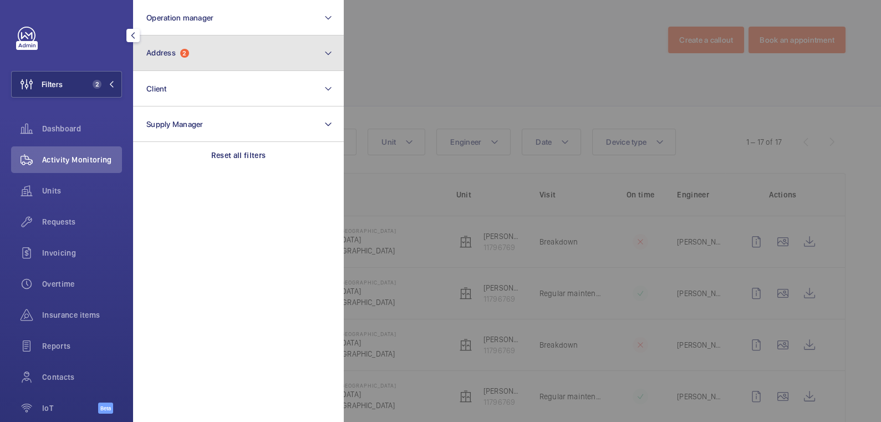
click at [201, 58] on button "Address 2" at bounding box center [238, 52] width 211 height 35
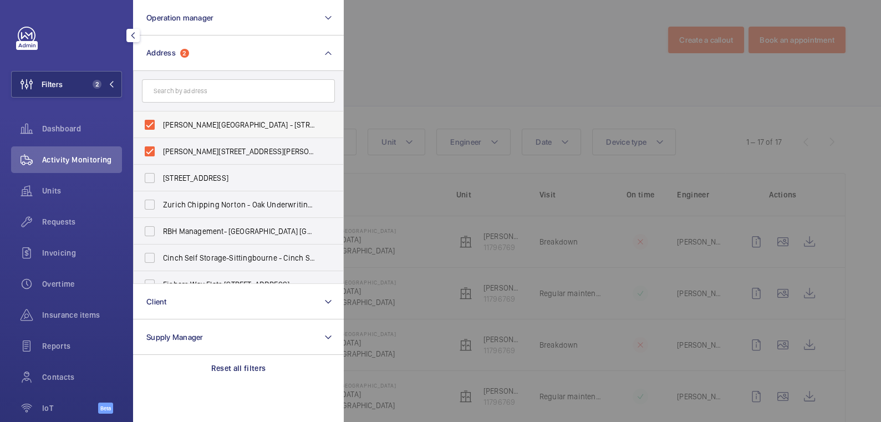
click at [197, 122] on span "[PERSON_NAME][GEOGRAPHIC_DATA] - [STREET_ADDRESS]" at bounding box center [239, 124] width 152 height 11
click at [161, 122] on input "[PERSON_NAME][GEOGRAPHIC_DATA] - [STREET_ADDRESS]" at bounding box center [150, 125] width 22 height 22
checkbox input "false"
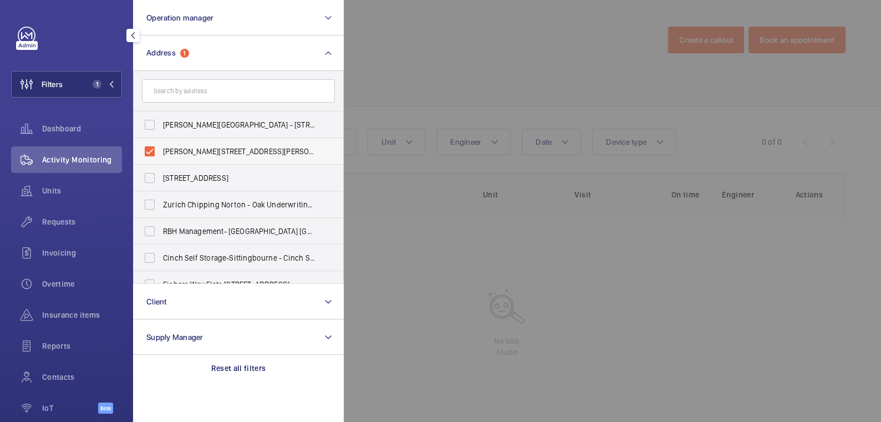
click at [193, 152] on span "[PERSON_NAME][STREET_ADDRESS][PERSON_NAME]" at bounding box center [239, 151] width 152 height 11
click at [161, 152] on input "[PERSON_NAME][STREET_ADDRESS][PERSON_NAME]" at bounding box center [150, 151] width 22 height 22
checkbox input "false"
click at [198, 96] on input "text" at bounding box center [238, 90] width 193 height 23
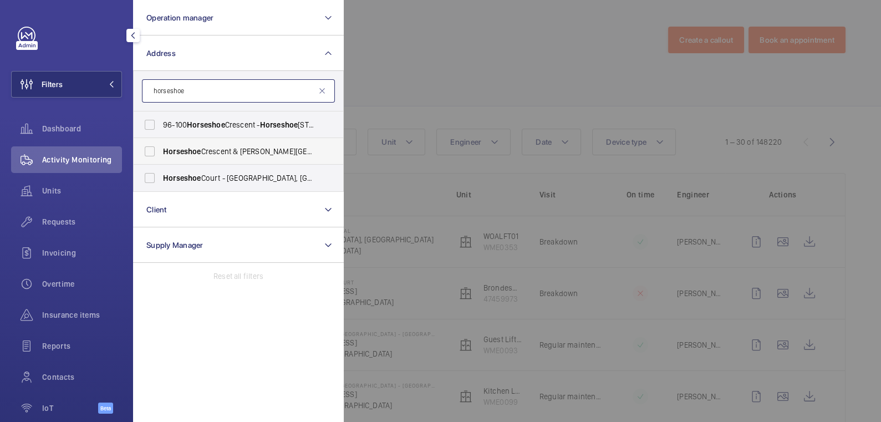
type input "horseshoe"
click at [205, 151] on span "Horseshoe Crescent & [PERSON_NAME] [PERSON_NAME][STREET_ADDRESS][PERSON_NAME][P…" at bounding box center [239, 151] width 152 height 11
click at [161, 151] on input "Horseshoe Crescent & [PERSON_NAME] [PERSON_NAME][STREET_ADDRESS][PERSON_NAME][P…" at bounding box center [150, 151] width 22 height 22
checkbox input "true"
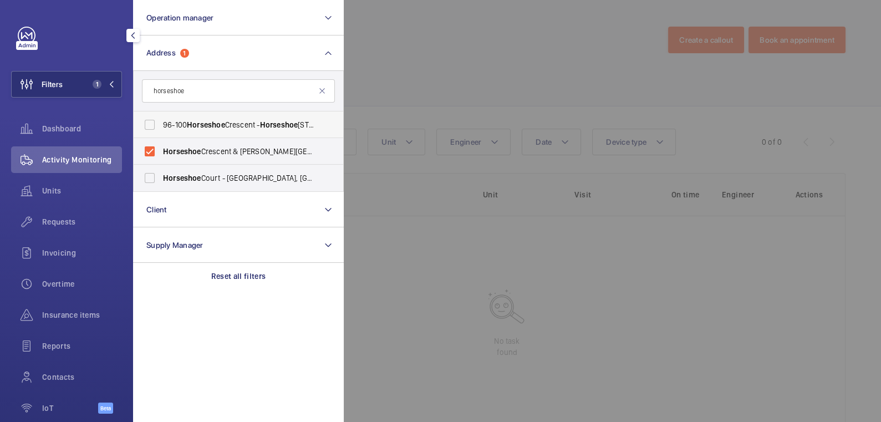
click at [219, 125] on span "Horseshoe" at bounding box center [206, 124] width 38 height 9
click at [161, 125] on input "[STREET_ADDRESS]" at bounding box center [150, 125] width 22 height 22
checkbox input "true"
click at [418, 70] on div at bounding box center [784, 211] width 881 height 422
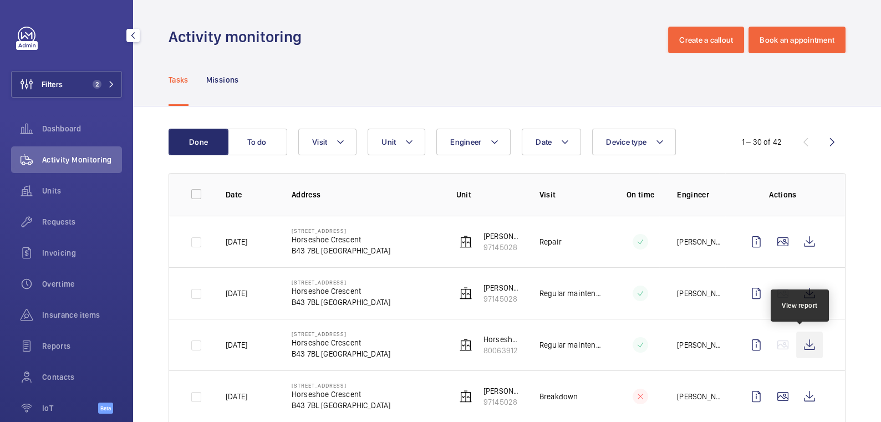
click at [800, 349] on wm-front-icon-button at bounding box center [809, 344] width 27 height 27
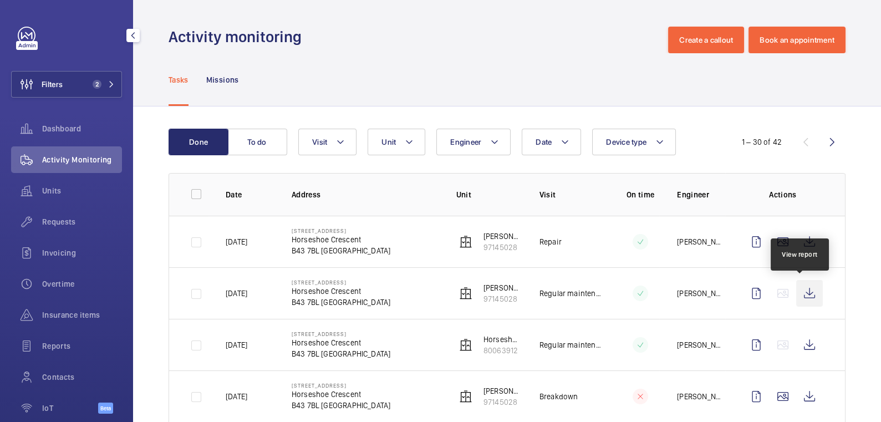
click at [799, 296] on wm-front-icon-button at bounding box center [809, 293] width 27 height 27
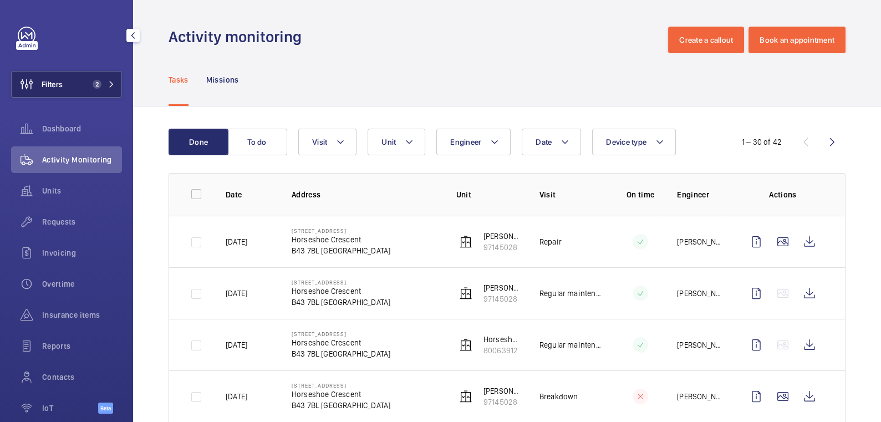
click at [86, 71] on button "Filters 2" at bounding box center [66, 84] width 111 height 27
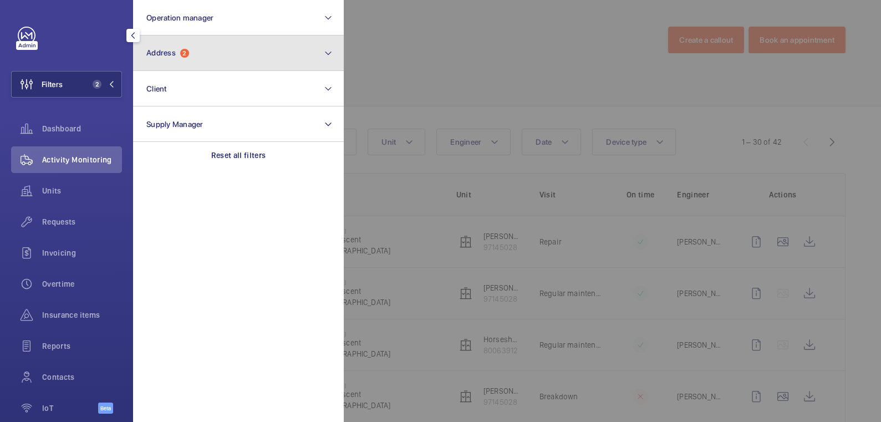
click at [181, 54] on span "2" at bounding box center [184, 53] width 9 height 9
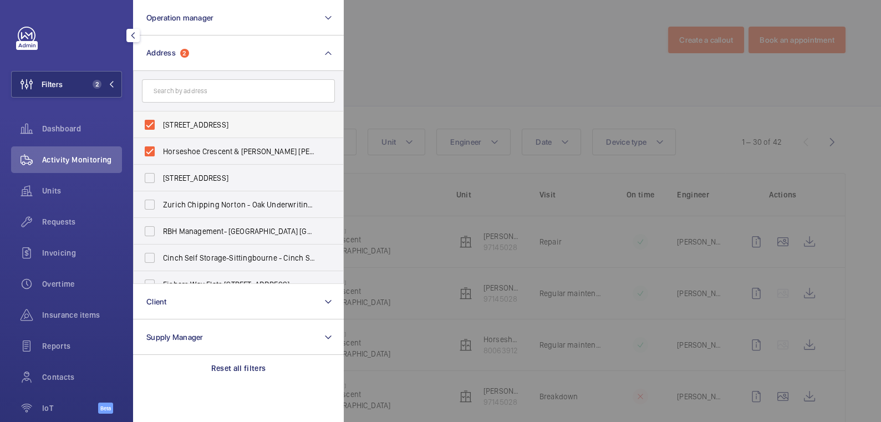
click at [172, 134] on label "[STREET_ADDRESS]" at bounding box center [230, 124] width 193 height 27
click at [161, 134] on input "[STREET_ADDRESS]" at bounding box center [150, 125] width 22 height 22
checkbox input "false"
click at [174, 143] on label "Horseshoe Crescent & [PERSON_NAME] [PERSON_NAME][STREET_ADDRESS][PERSON_NAME][P…" at bounding box center [230, 151] width 193 height 27
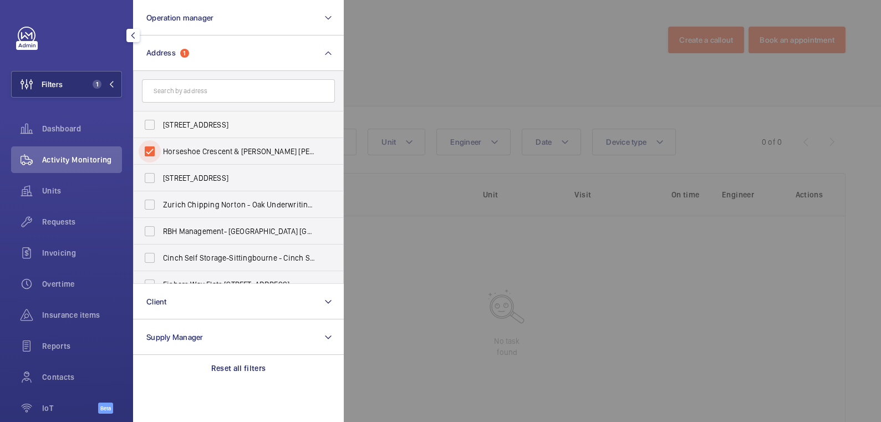
click at [161, 143] on input "Horseshoe Crescent & [PERSON_NAME] [PERSON_NAME][STREET_ADDRESS][PERSON_NAME][P…" at bounding box center [150, 151] width 22 height 22
checkbox input "false"
click at [186, 93] on input "text" at bounding box center [238, 90] width 193 height 23
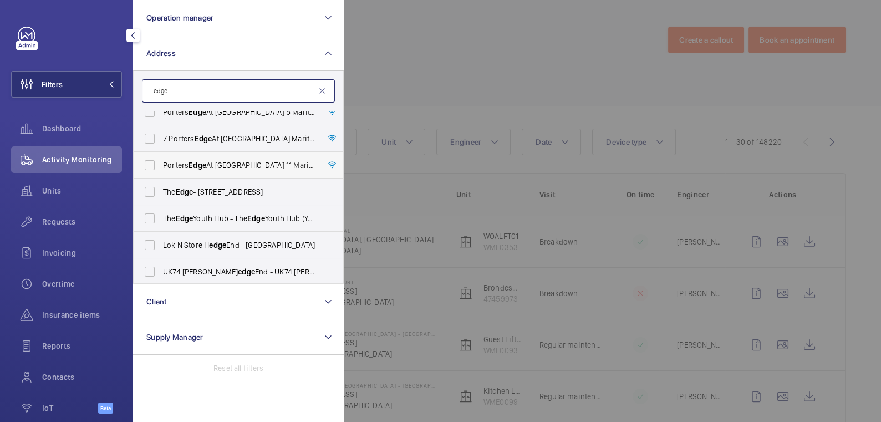
scroll to position [40, 0]
click at [200, 91] on input "edge" at bounding box center [238, 90] width 193 height 23
type input "e"
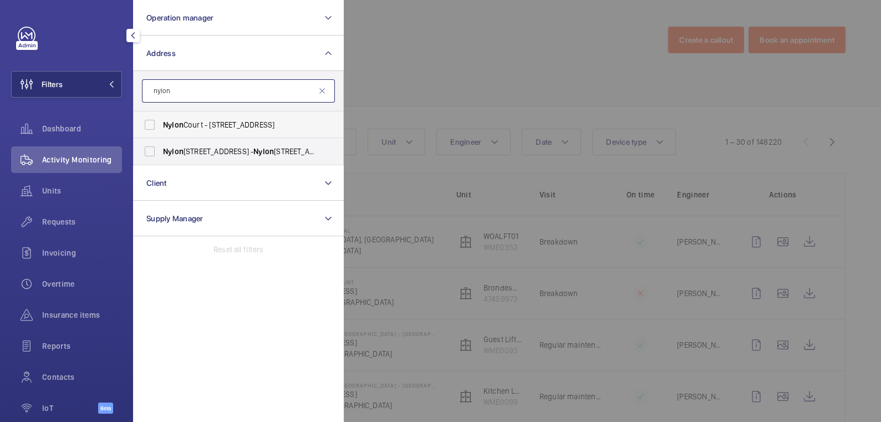
type input "nylon"
click at [203, 123] on span "Nylon Court - [STREET_ADDRESS]" at bounding box center [239, 124] width 152 height 11
click at [161, 123] on input "Nylon Court - [STREET_ADDRESS]" at bounding box center [150, 125] width 22 height 22
checkbox input "true"
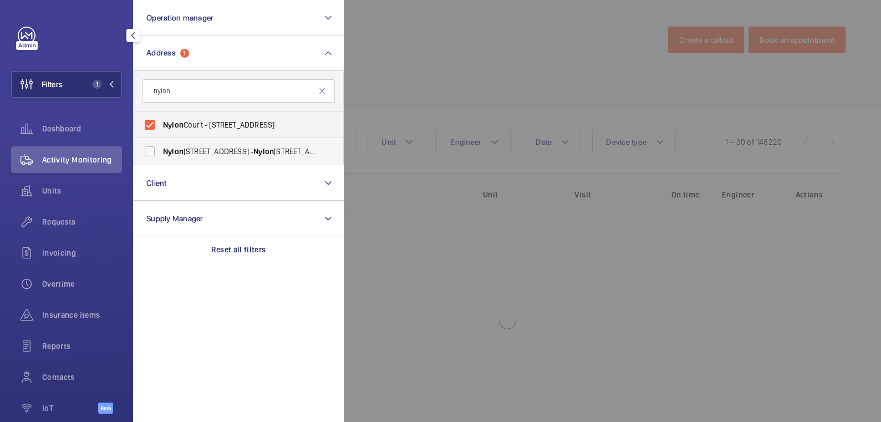
click at [199, 151] on span "Nylon Court, [STREET_ADDRESS]" at bounding box center [239, 151] width 152 height 11
click at [161, 151] on input "Nylon Court, [STREET_ADDRESS]" at bounding box center [150, 151] width 22 height 22
checkbox input "true"
click at [420, 64] on div at bounding box center [784, 211] width 881 height 422
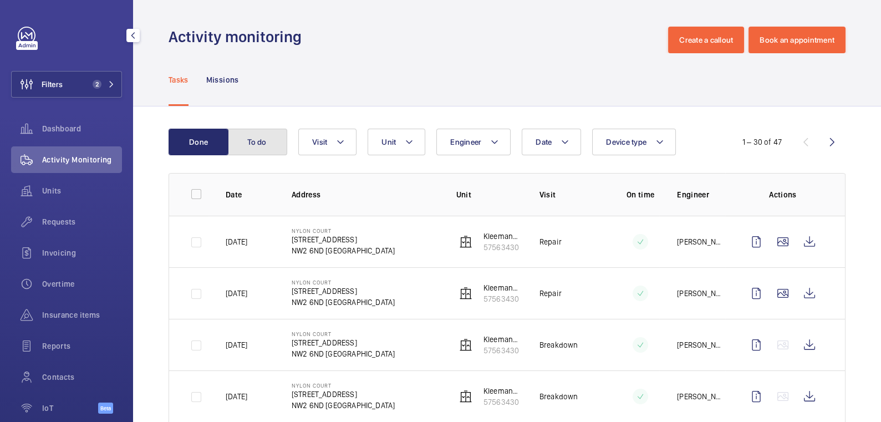
click at [269, 143] on button "To do" at bounding box center [257, 142] width 60 height 27
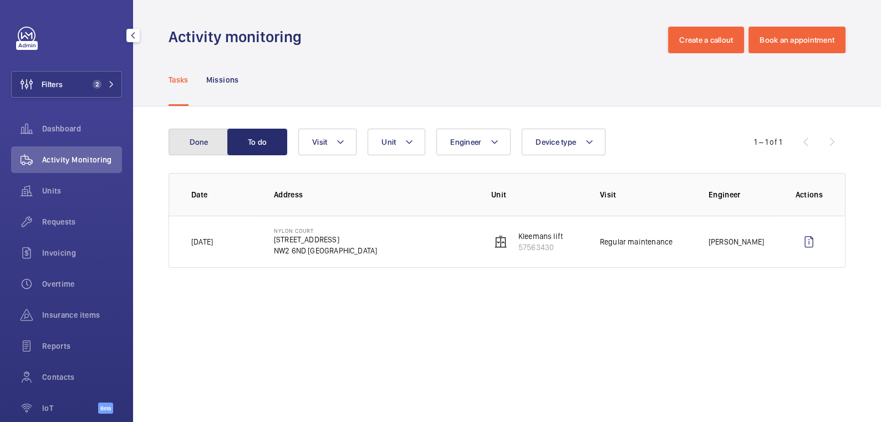
click at [192, 147] on button "Done" at bounding box center [198, 142] width 60 height 27
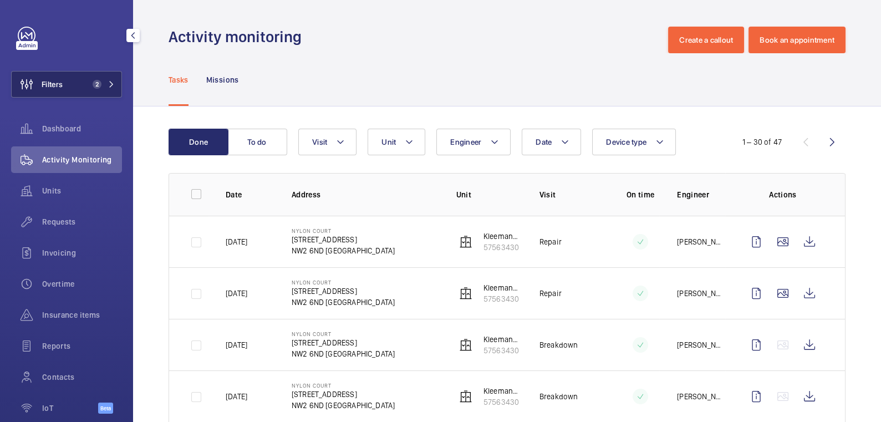
click at [93, 85] on span "2" at bounding box center [97, 84] width 9 height 9
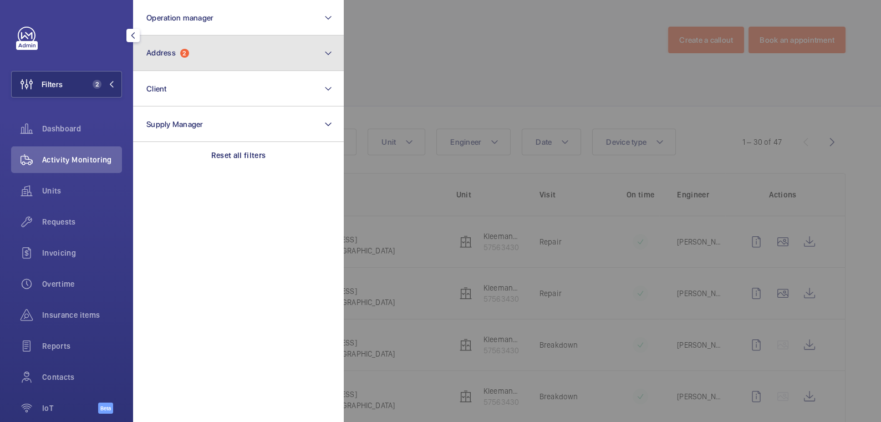
click at [205, 57] on button "Address 2" at bounding box center [238, 52] width 211 height 35
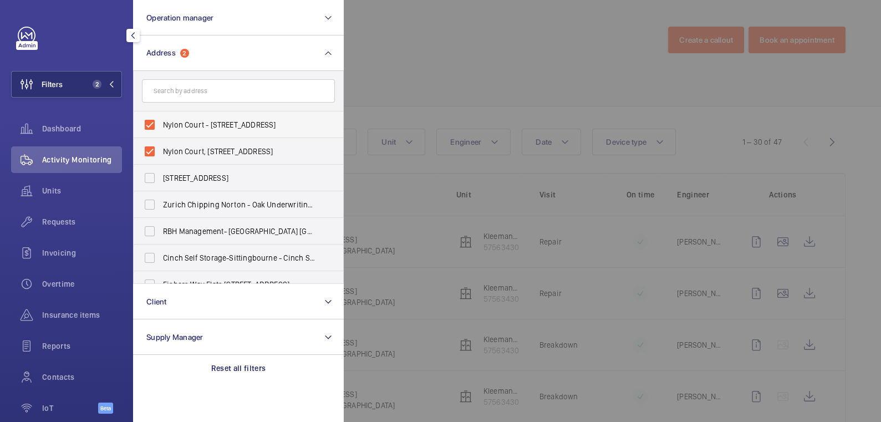
click at [173, 126] on span "Nylon Court - [STREET_ADDRESS]" at bounding box center [239, 124] width 152 height 11
click at [161, 126] on input "Nylon Court - [STREET_ADDRESS]" at bounding box center [150, 125] width 22 height 22
checkbox input "false"
click at [173, 146] on span "Nylon Court, [STREET_ADDRESS]" at bounding box center [239, 151] width 152 height 11
click at [161, 146] on input "Nylon Court, [STREET_ADDRESS]" at bounding box center [150, 151] width 22 height 22
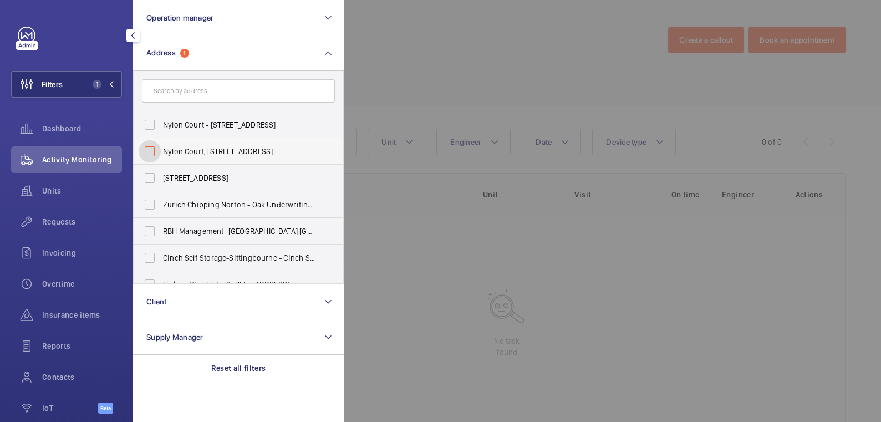
checkbox input "false"
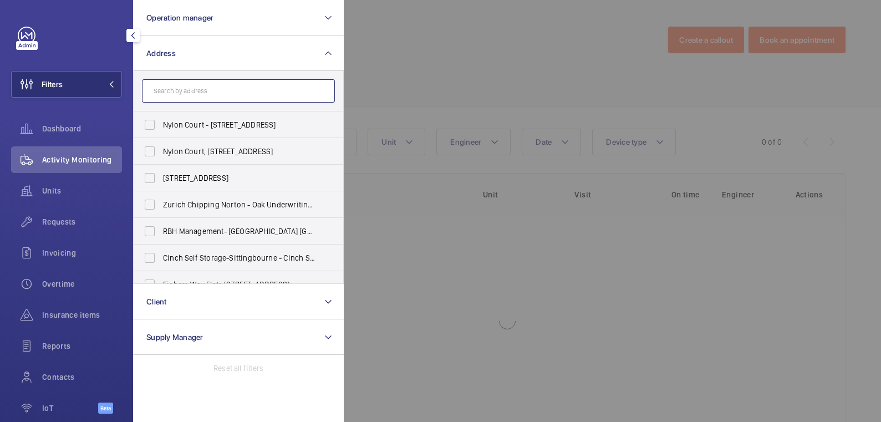
click at [184, 95] on input "text" at bounding box center [238, 90] width 193 height 23
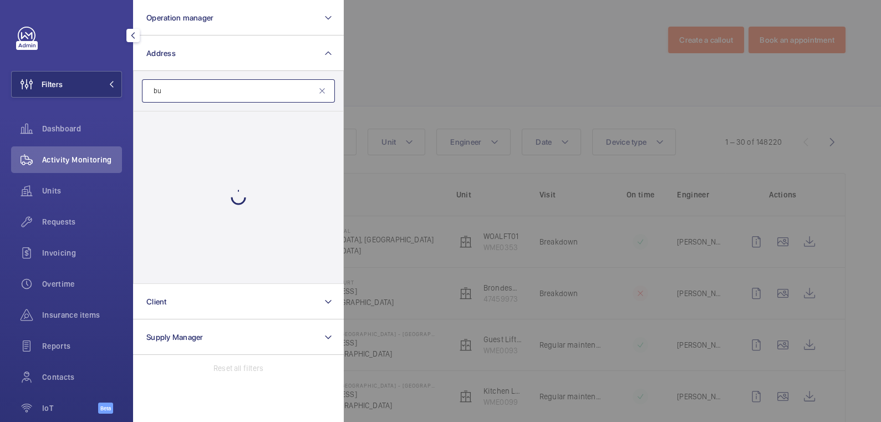
type input "b"
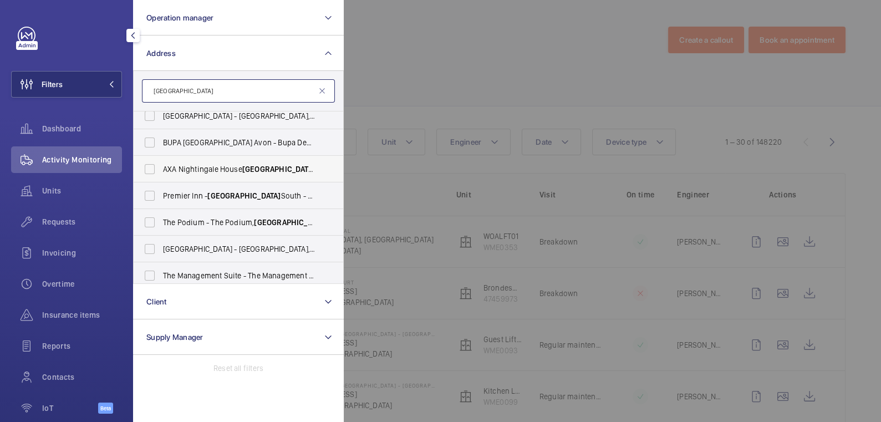
scroll to position [221, 0]
type input "[GEOGRAPHIC_DATA]"
click at [213, 137] on span "BUPA [GEOGRAPHIC_DATA] Avon - Bupa Dental Care Support [GEOGRAPHIC_DATA]" at bounding box center [239, 142] width 152 height 11
click at [161, 137] on input "BUPA [GEOGRAPHIC_DATA] Avon - Bupa Dental Care Support [GEOGRAPHIC_DATA]" at bounding box center [150, 143] width 22 height 22
checkbox input "true"
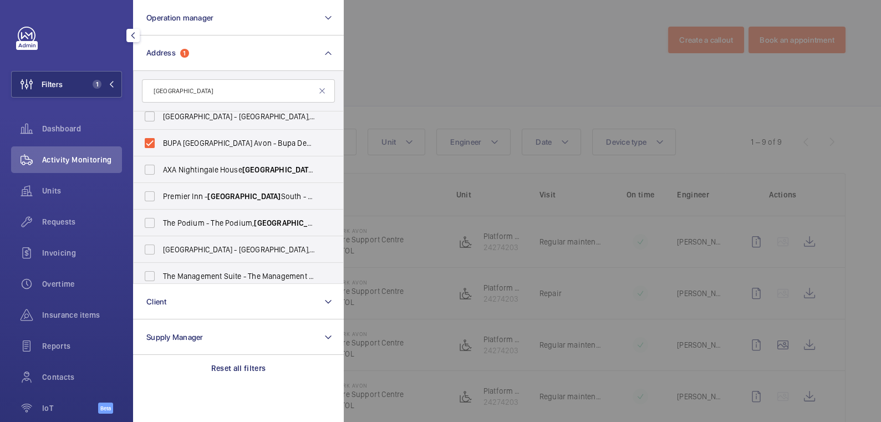
click at [429, 76] on div at bounding box center [784, 211] width 881 height 422
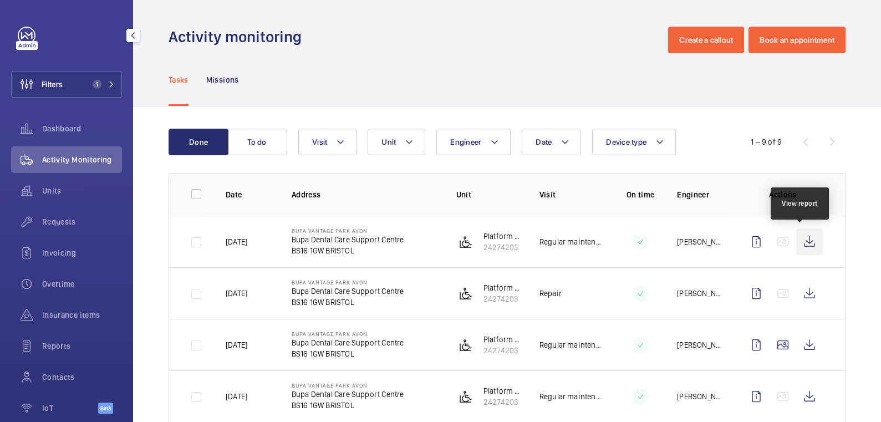
click at [800, 238] on wm-front-icon-button at bounding box center [809, 241] width 27 height 27
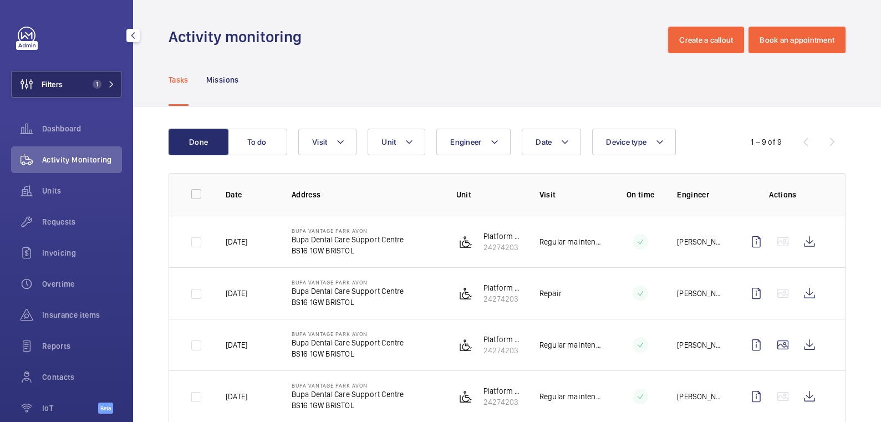
click at [53, 83] on span "Filters" at bounding box center [52, 84] width 21 height 11
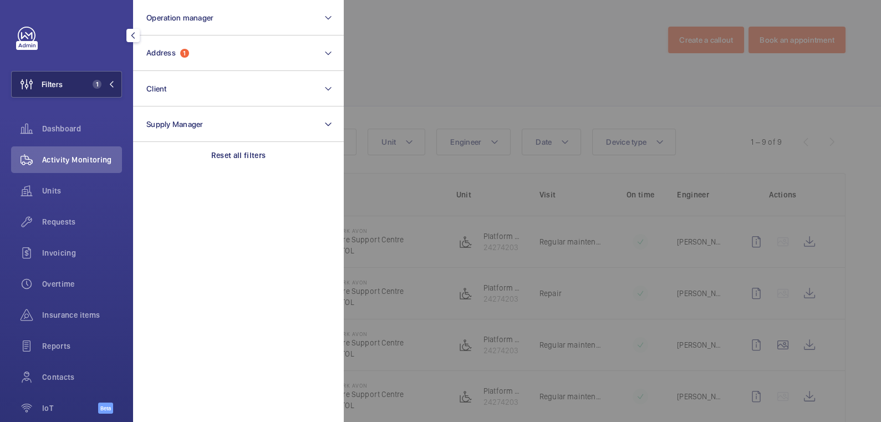
click at [53, 83] on span "Filters" at bounding box center [52, 84] width 21 height 11
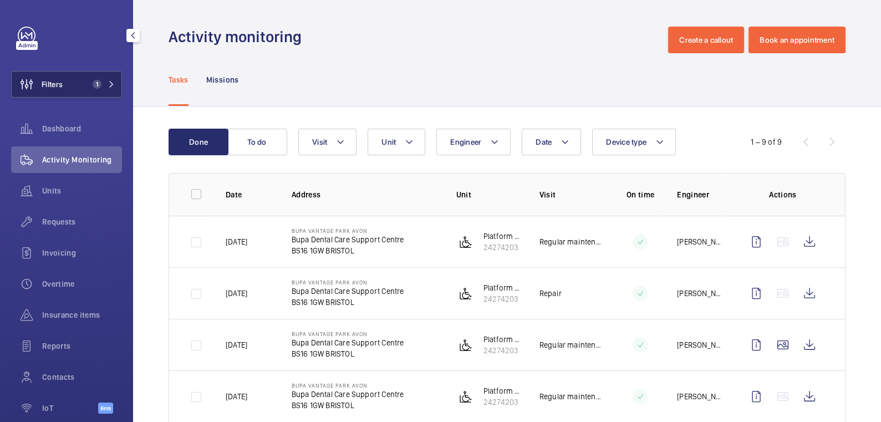
click at [71, 82] on button "Filters 1" at bounding box center [66, 84] width 111 height 27
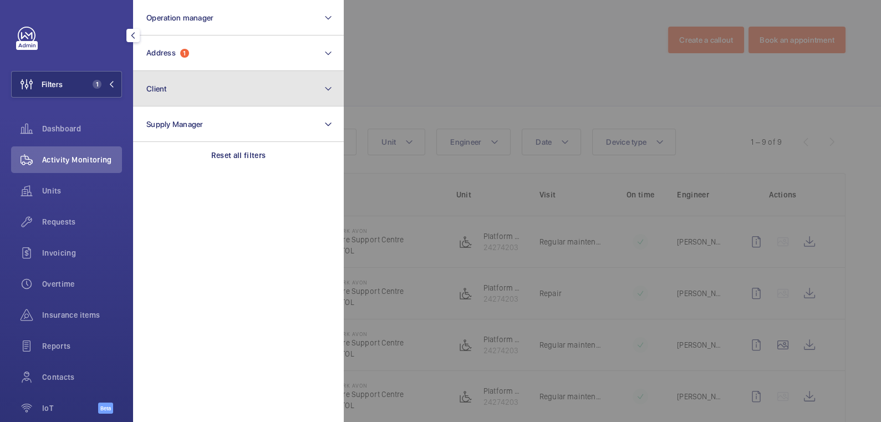
click at [202, 71] on button "Client" at bounding box center [238, 88] width 211 height 35
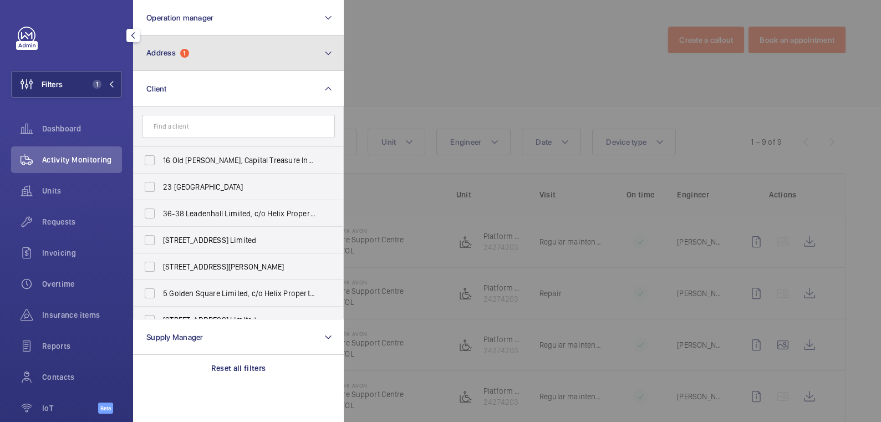
click at [214, 53] on button "Address 1" at bounding box center [238, 52] width 211 height 35
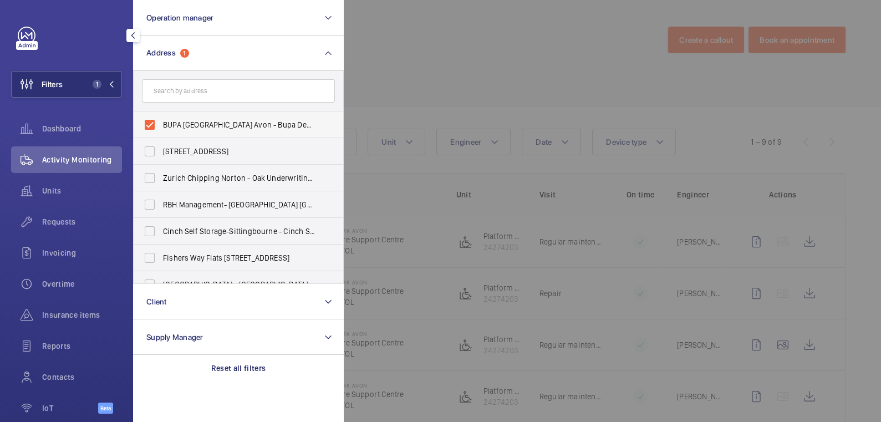
click at [185, 125] on span "BUPA [GEOGRAPHIC_DATA] Avon - Bupa Dental Care Support [GEOGRAPHIC_DATA]" at bounding box center [239, 124] width 152 height 11
click at [161, 125] on input "BUPA [GEOGRAPHIC_DATA] Avon - Bupa Dental Care Support [GEOGRAPHIC_DATA]" at bounding box center [150, 125] width 22 height 22
checkbox input "false"
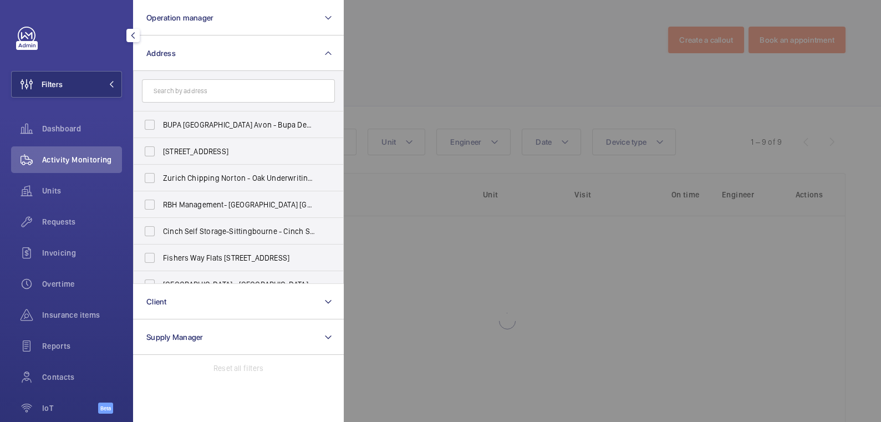
click at [451, 78] on div at bounding box center [784, 211] width 881 height 422
